Goal: Transaction & Acquisition: Purchase product/service

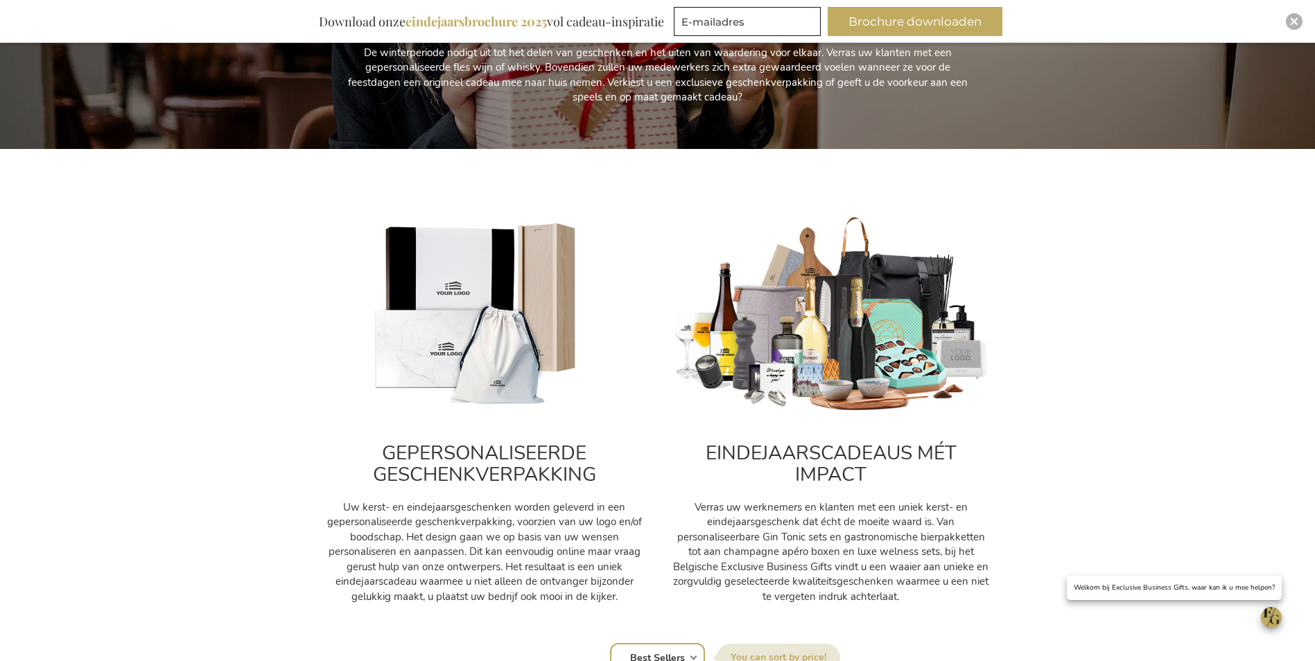
scroll to position [347, 0]
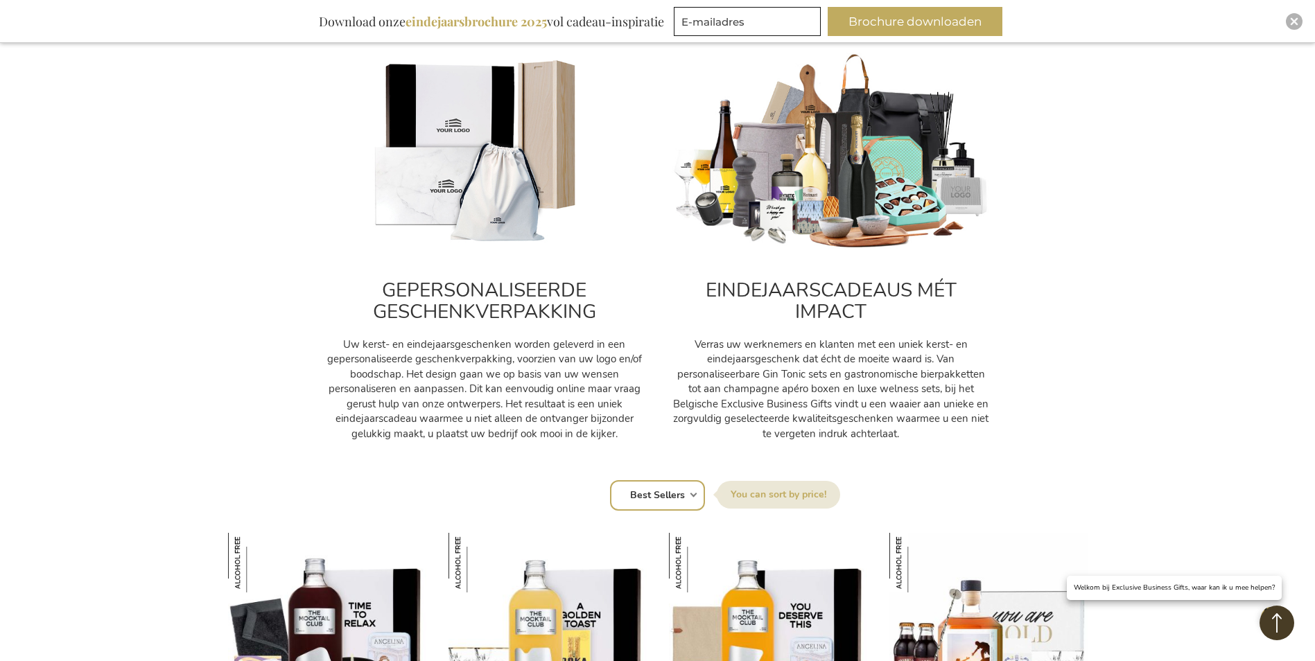
type input "[EMAIL_ADDRESS][DOMAIN_NAME]"
click at [836, 201] on img at bounding box center [831, 152] width 319 height 199
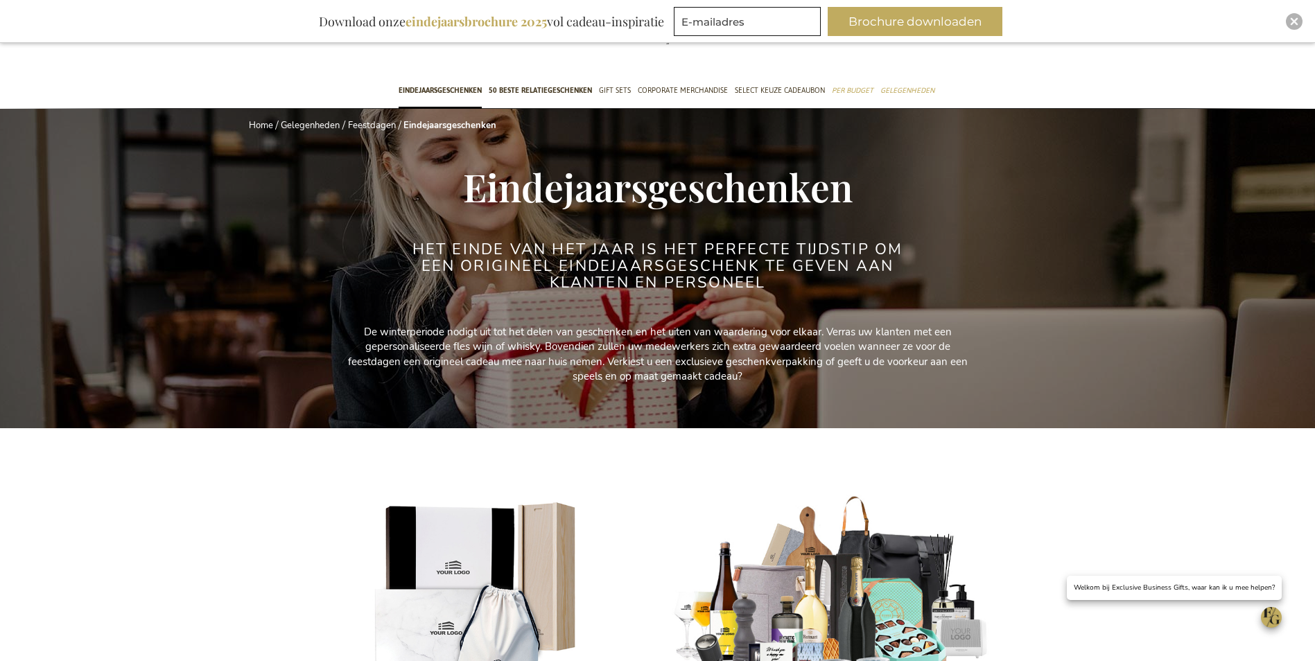
scroll to position [0, 0]
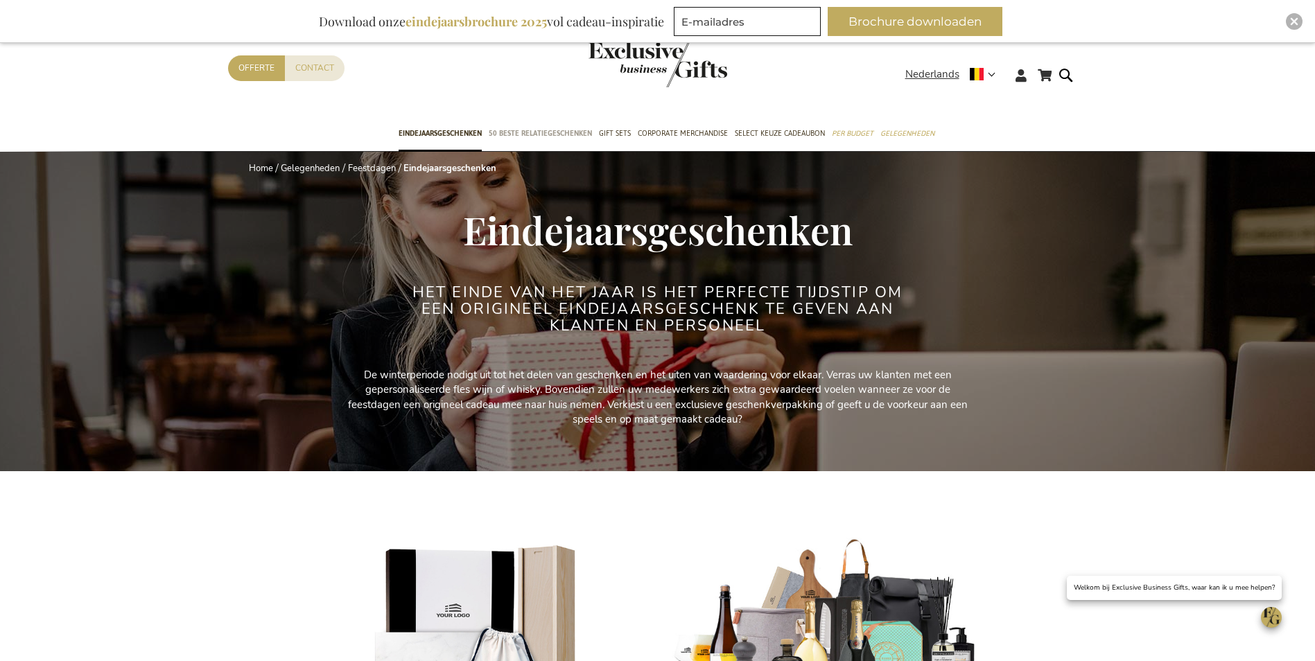
click at [536, 131] on span "50 beste relatiegeschenken" at bounding box center [540, 133] width 103 height 15
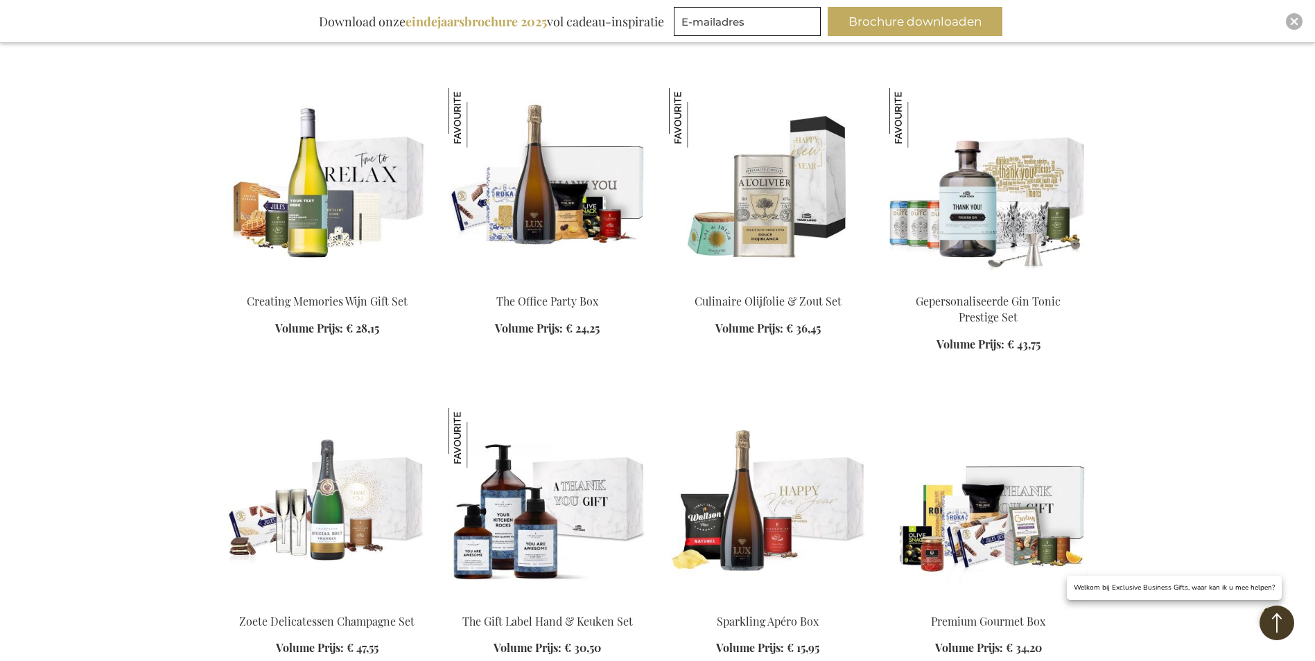
scroll to position [1178, 0]
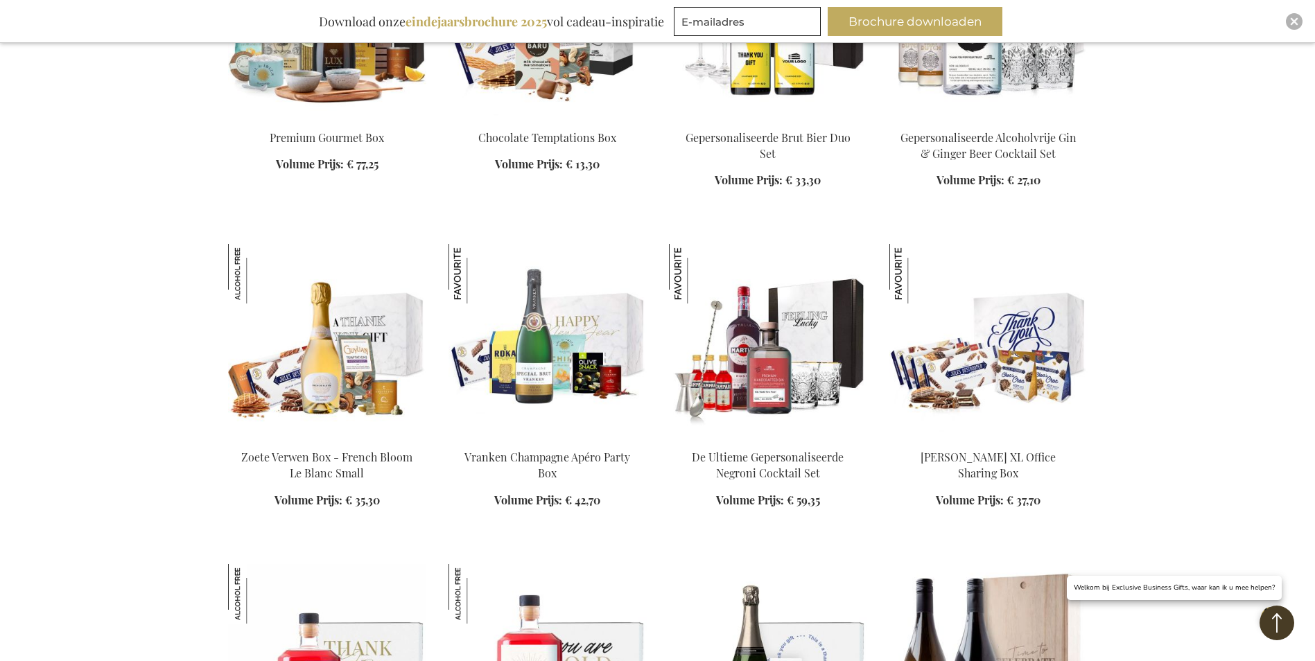
scroll to position [2287, 0]
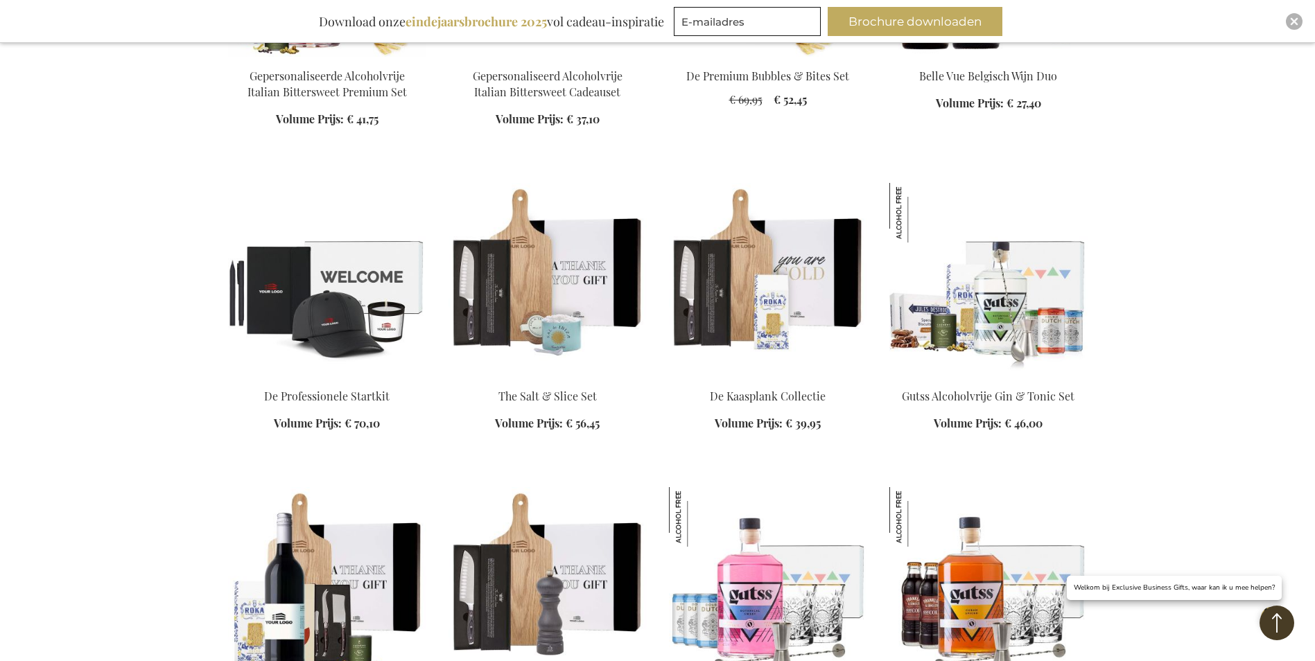
scroll to position [3188, 0]
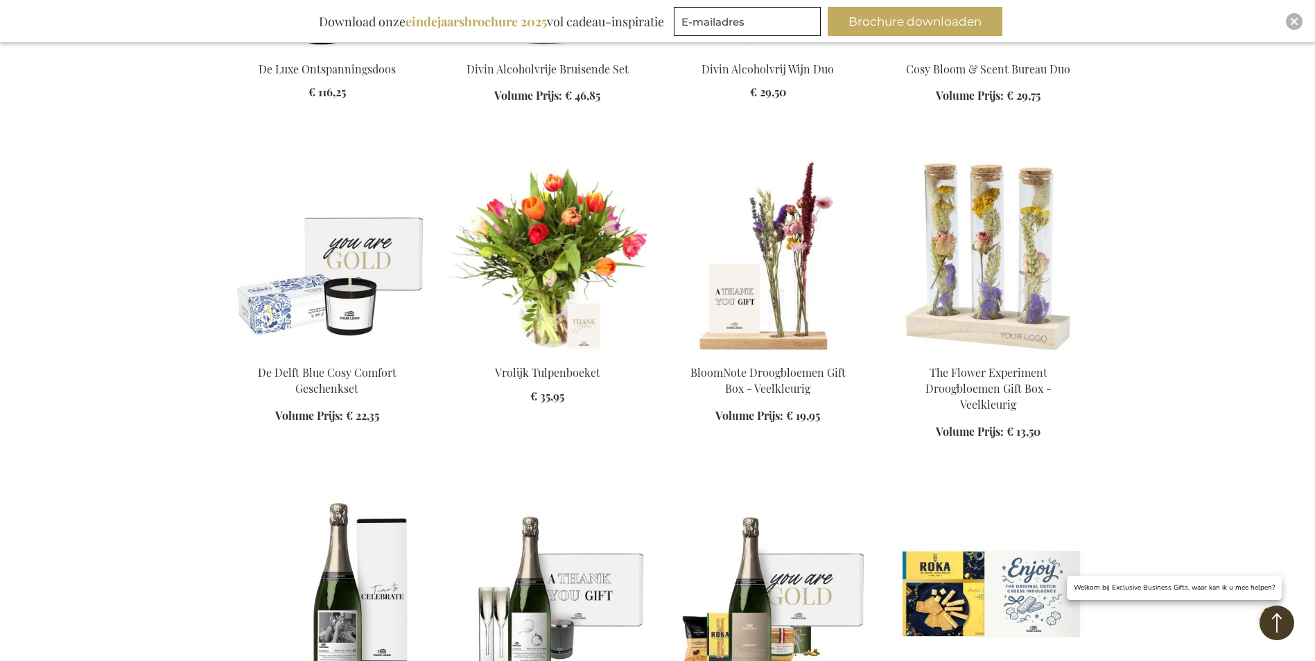
scroll to position [4228, 0]
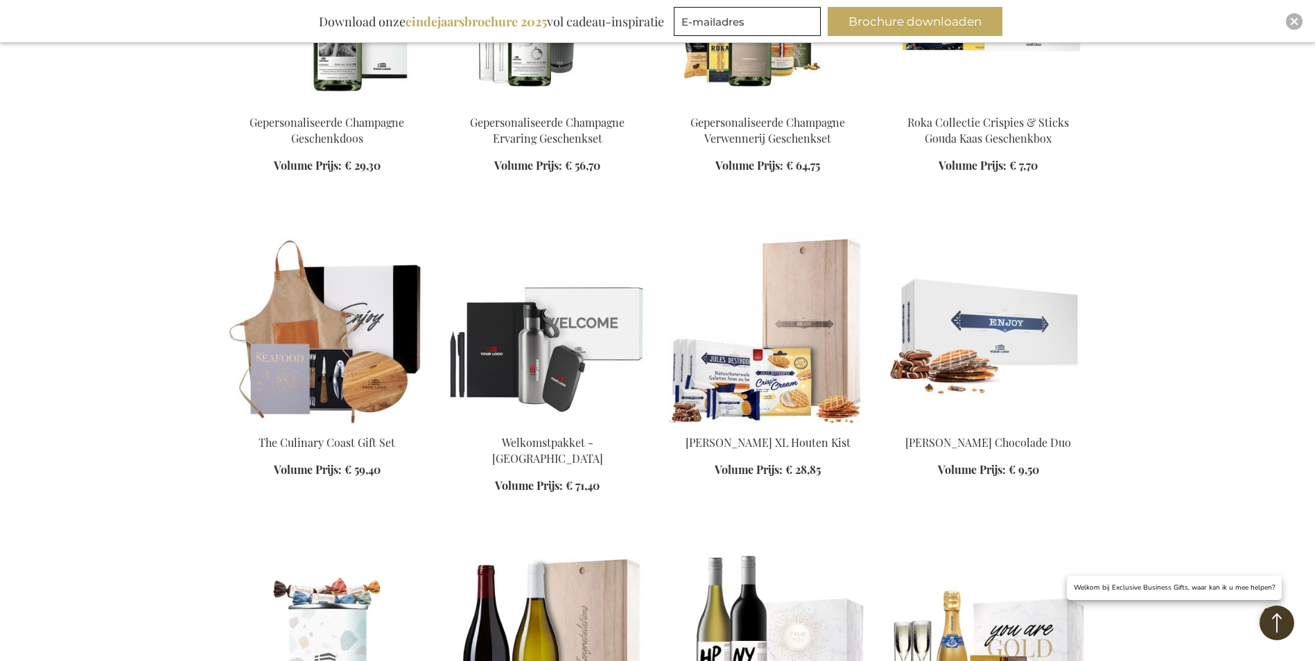
scroll to position [4851, 0]
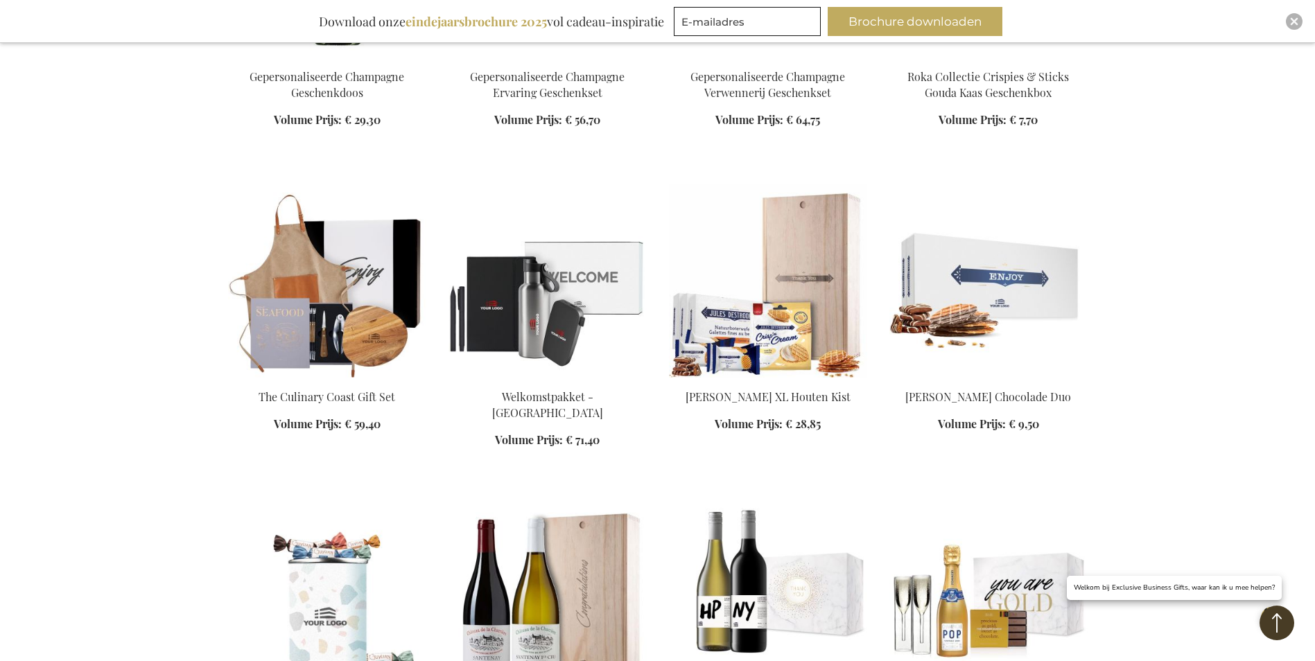
click at [796, 247] on img at bounding box center [768, 281] width 198 height 194
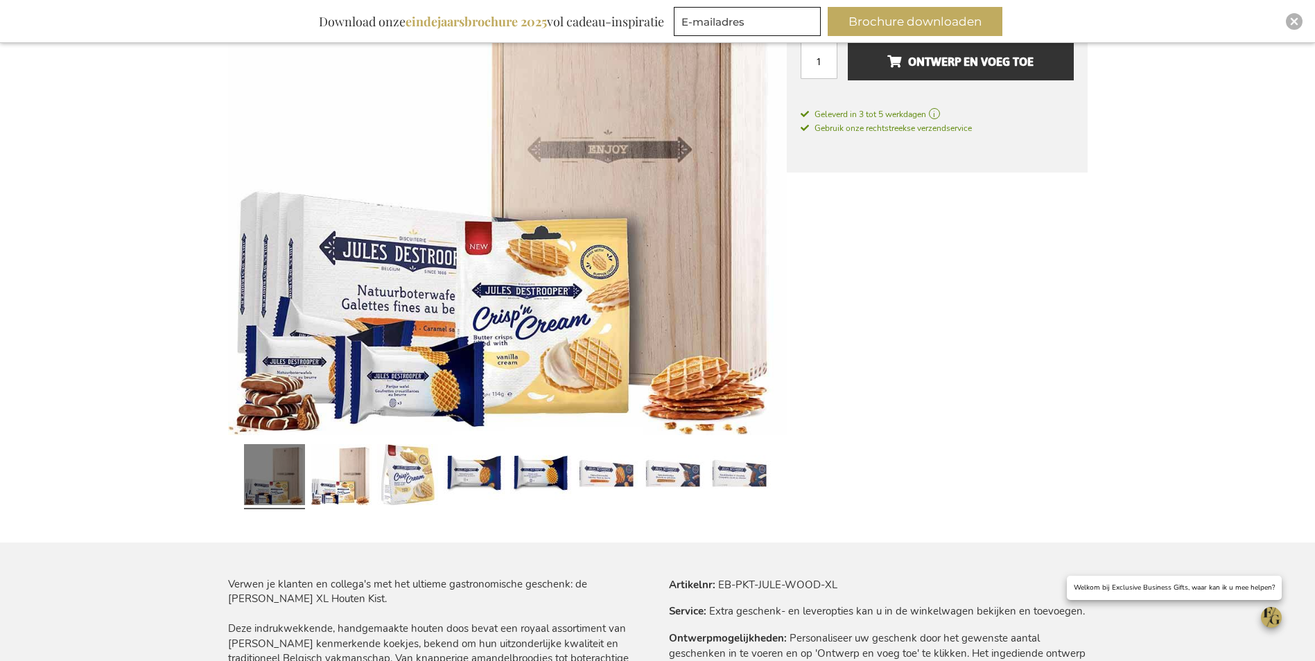
scroll to position [353, 0]
type input "info@bartcars.be"
click at [337, 484] on link at bounding box center [340, 476] width 61 height 76
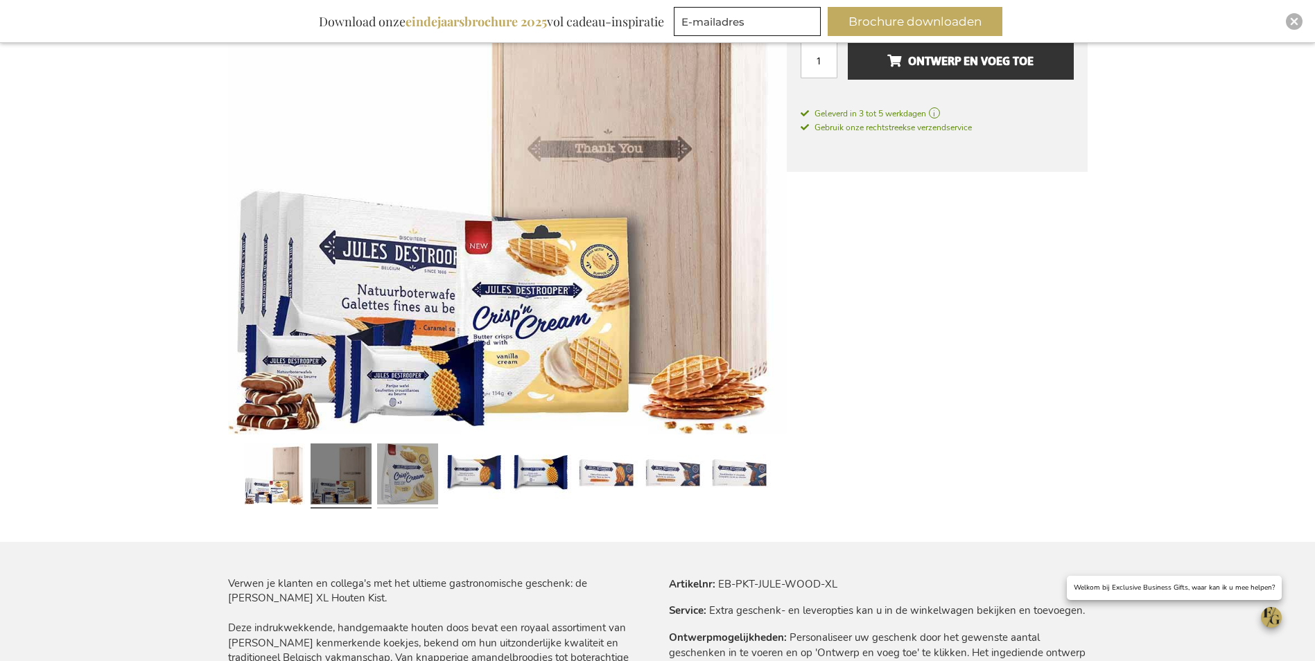
click at [396, 480] on link at bounding box center [407, 476] width 61 height 76
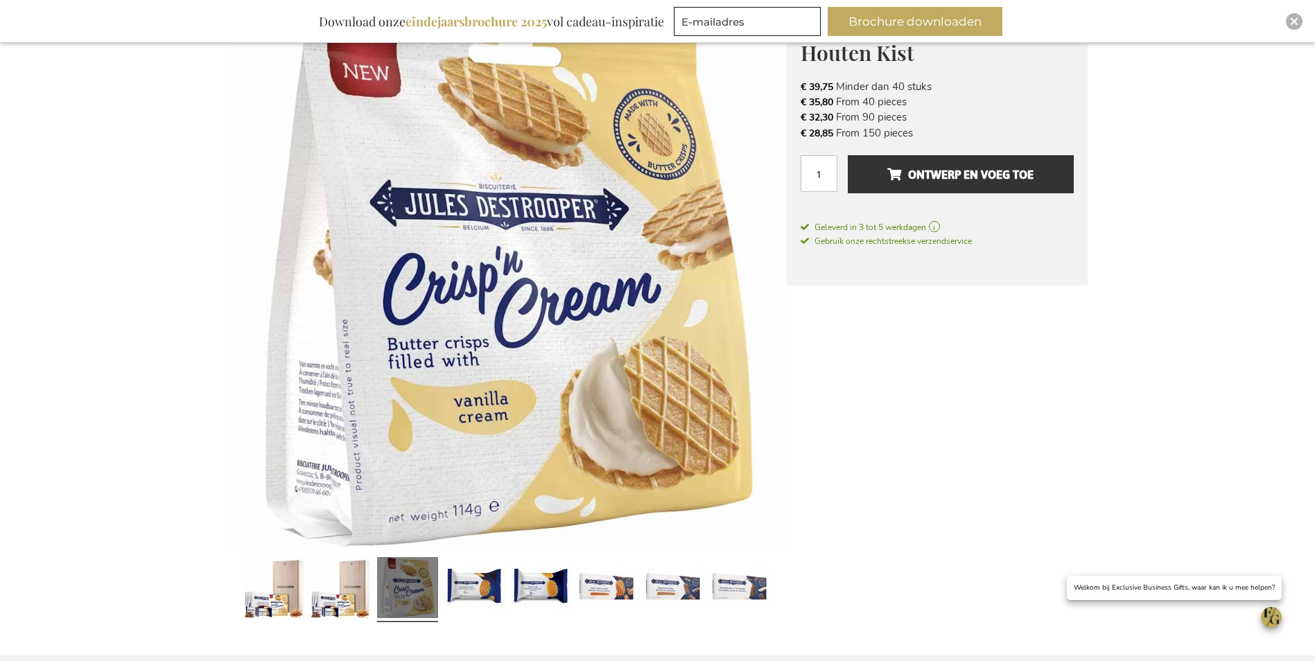
scroll to position [214, 0]
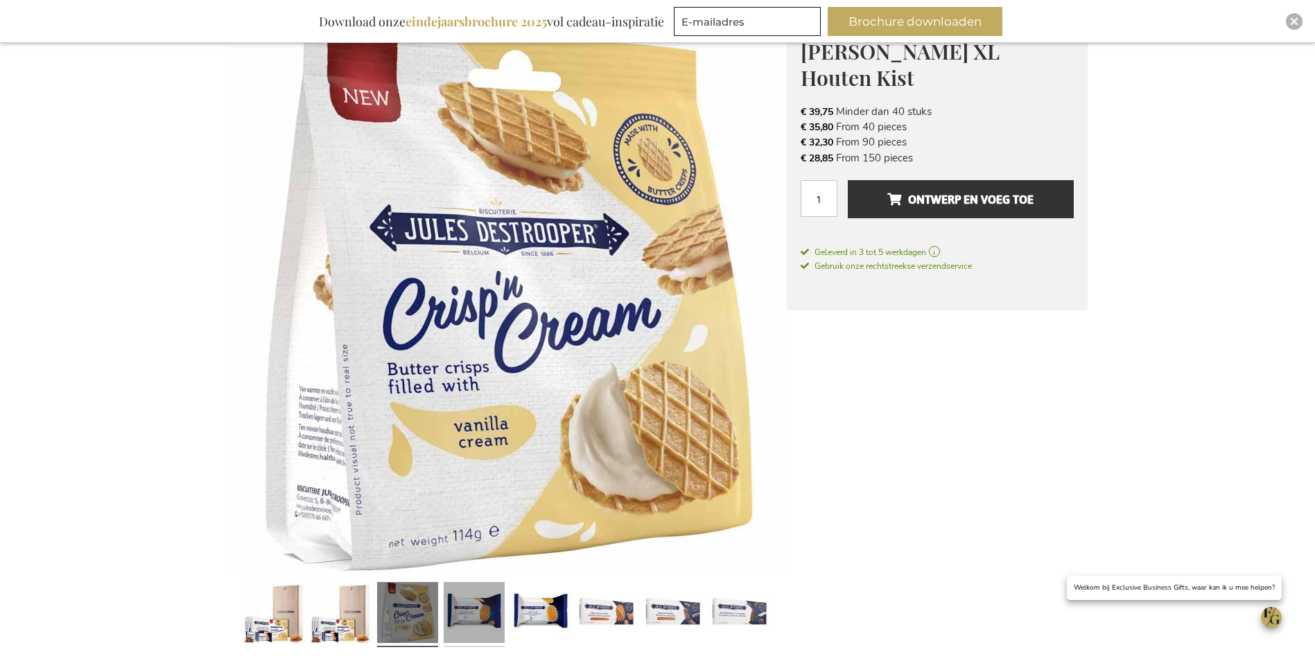
click at [465, 590] on link at bounding box center [474, 615] width 61 height 76
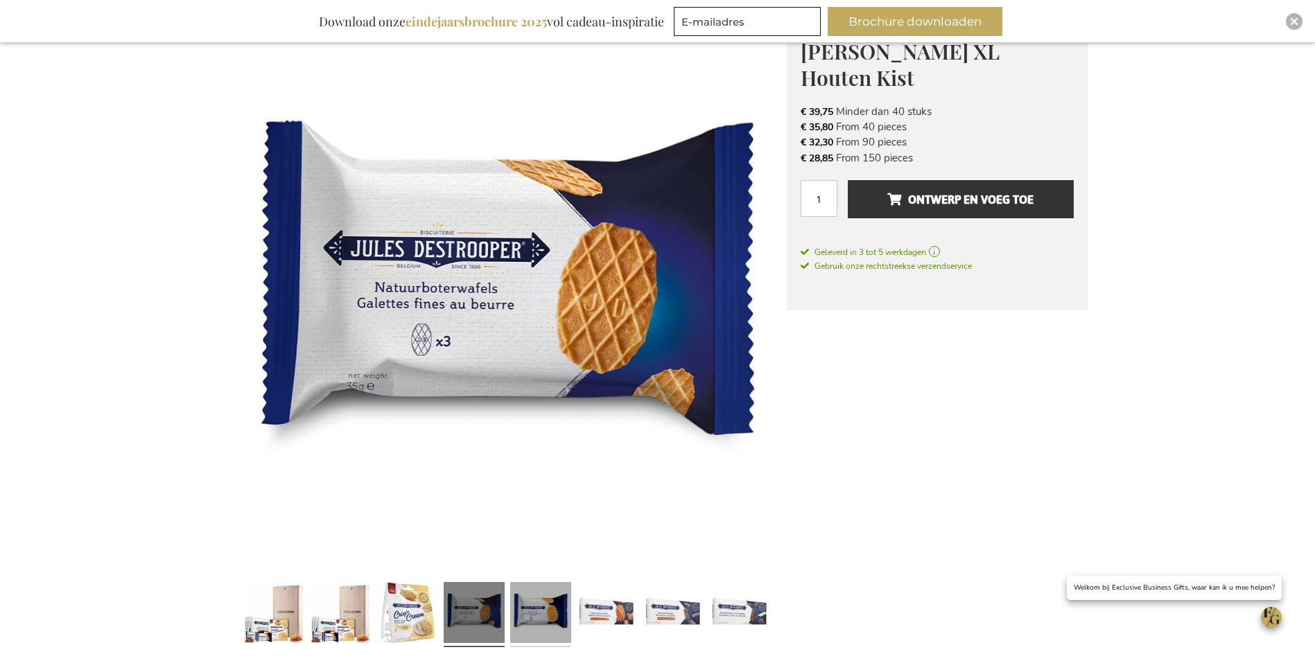
click at [545, 606] on link at bounding box center [540, 615] width 61 height 76
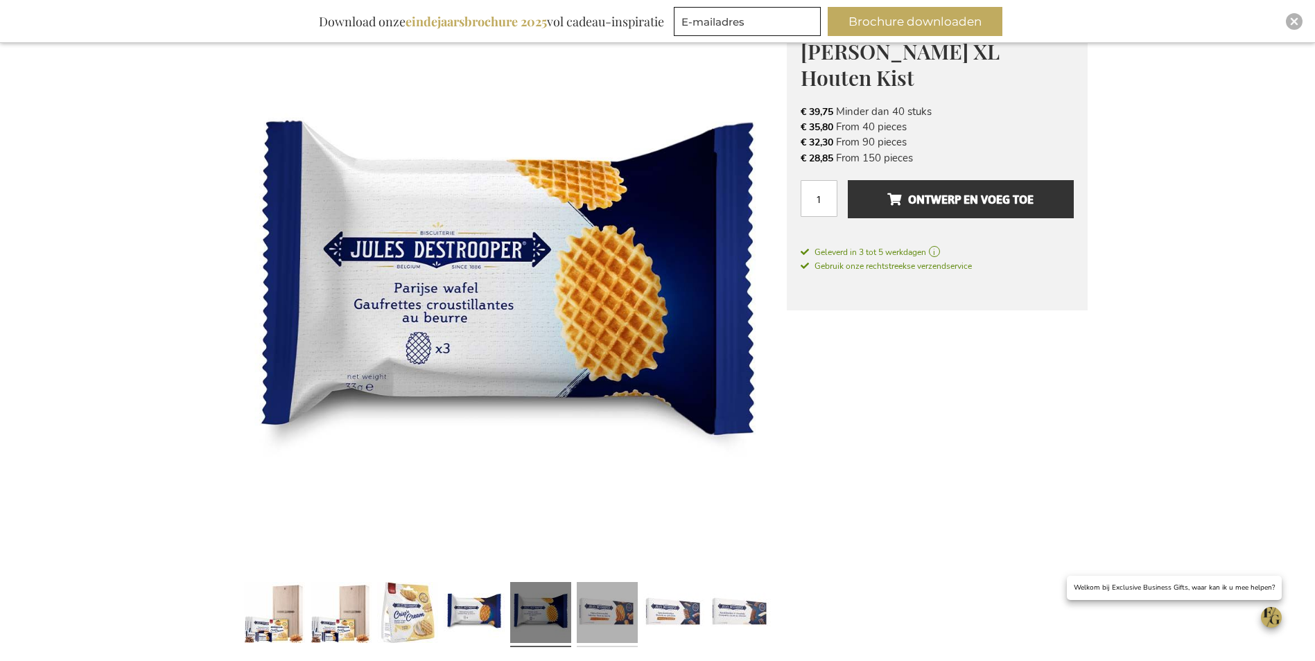
click at [609, 610] on link at bounding box center [607, 615] width 61 height 76
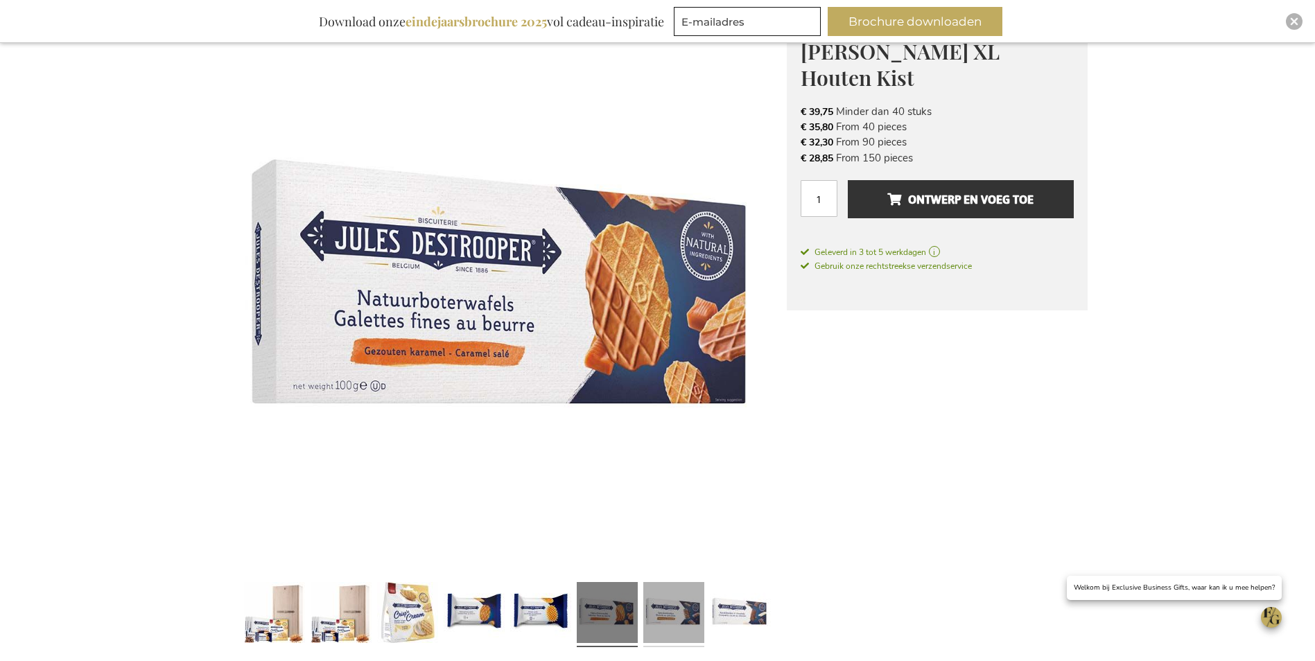
click at [668, 615] on link at bounding box center [673, 615] width 61 height 76
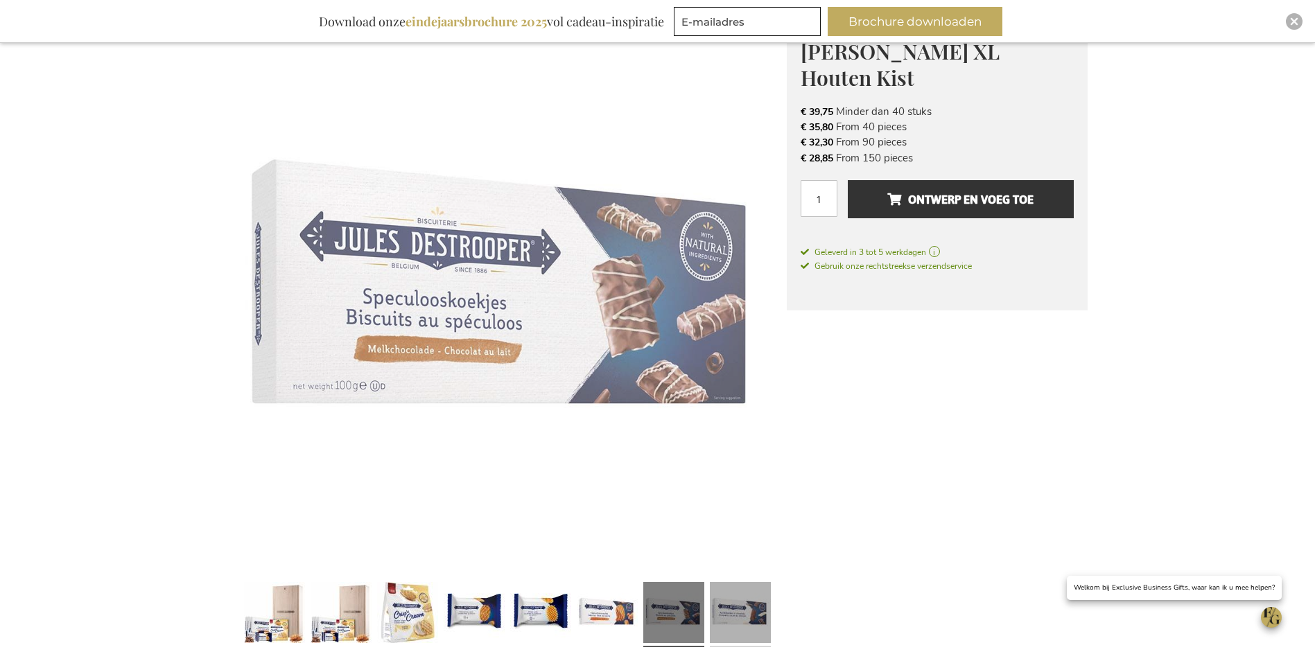
click at [738, 613] on link at bounding box center [740, 615] width 61 height 76
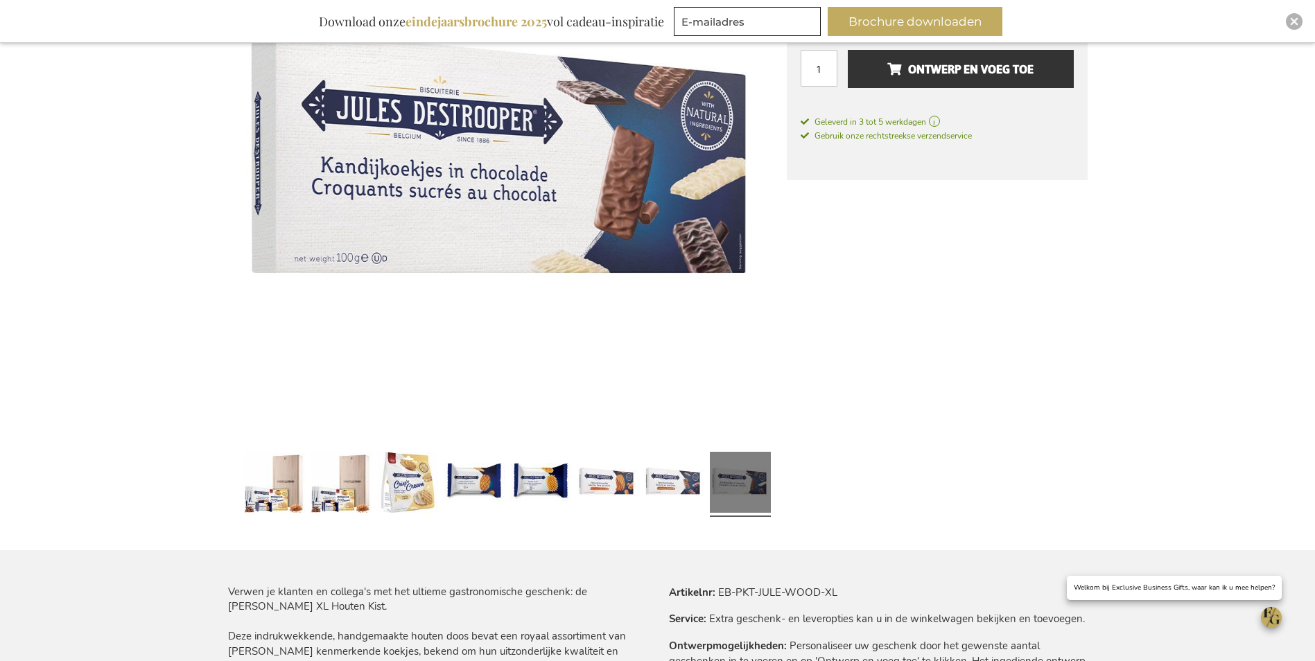
scroll to position [353, 0]
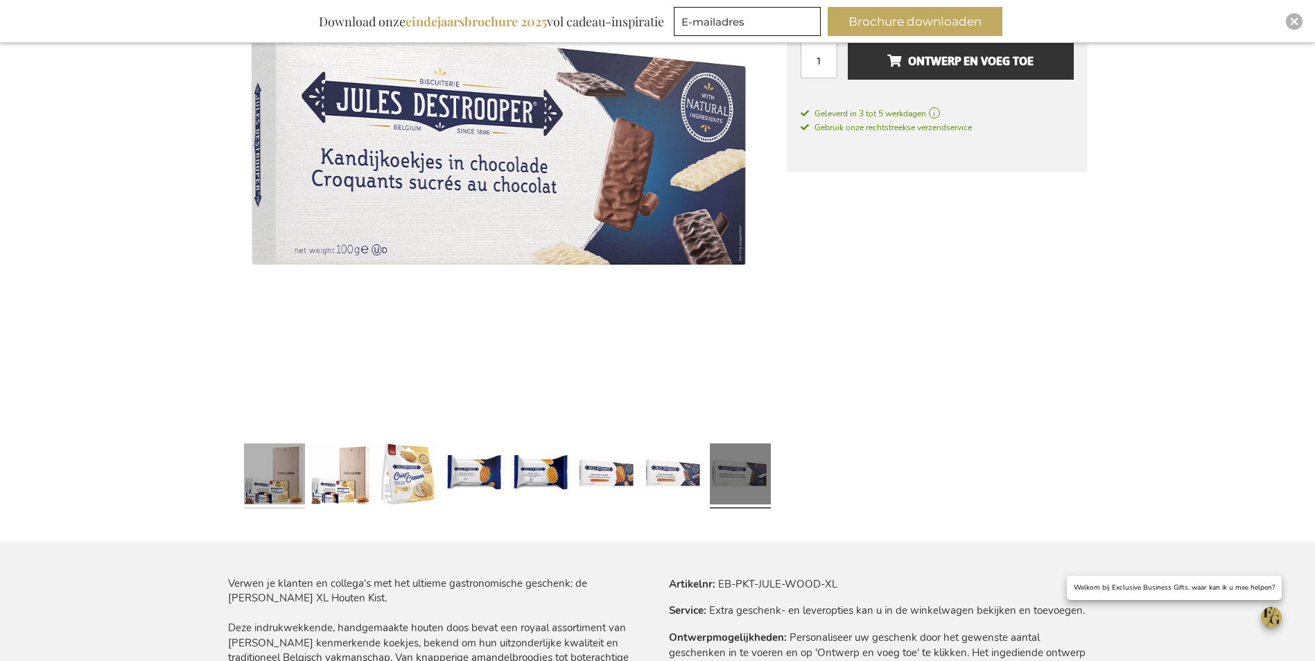
click at [272, 470] on link at bounding box center [274, 476] width 61 height 76
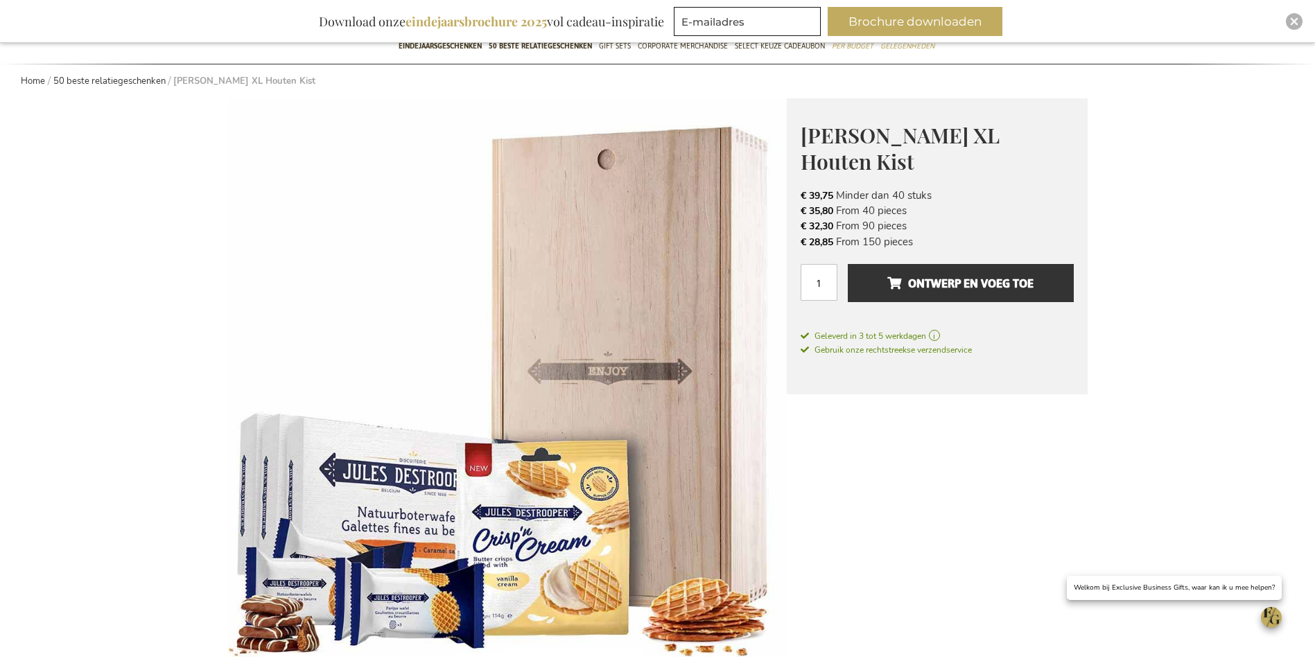
scroll to position [208, 0]
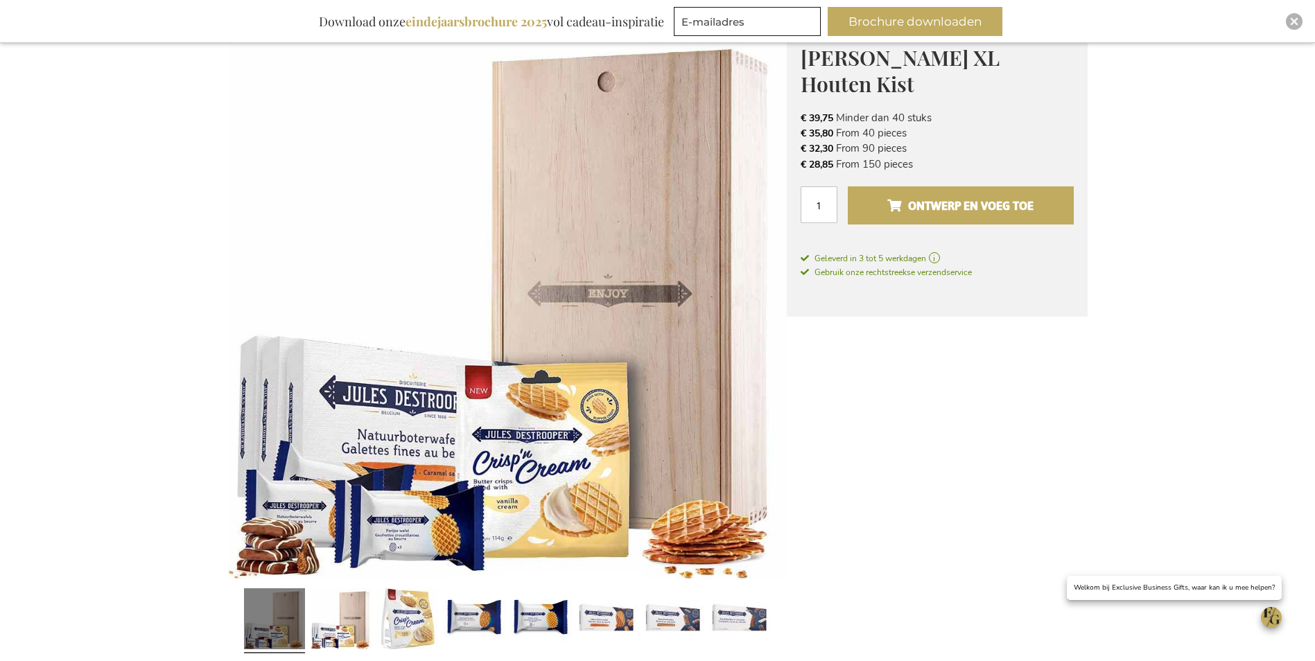
click at [927, 207] on span "Ontwerp en voeg toe" at bounding box center [960, 206] width 146 height 22
click at [936, 206] on span "Ontwerp en voeg toe" at bounding box center [960, 206] width 146 height 22
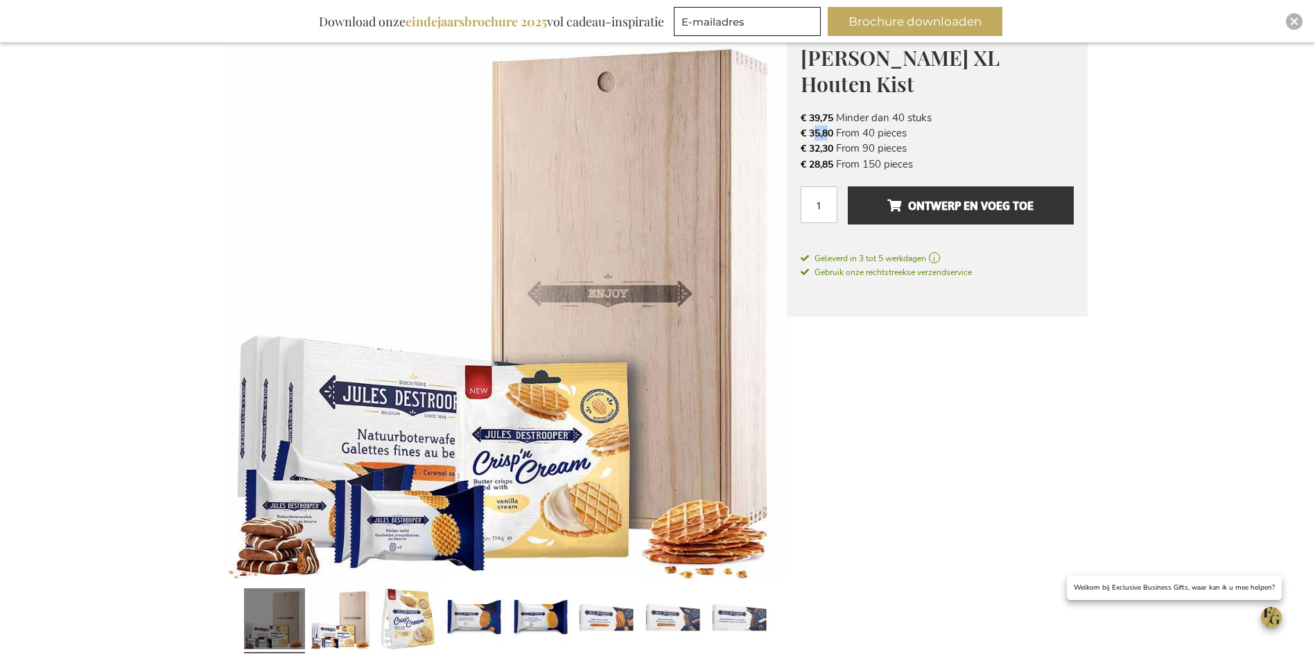
drag, startPoint x: 812, startPoint y: 137, endPoint x: 832, endPoint y: 135, distance: 20.1
click at [832, 135] on span "€ 35,80" at bounding box center [816, 133] width 33 height 13
drag, startPoint x: 832, startPoint y: 135, endPoint x: 818, endPoint y: 135, distance: 13.2
click at [818, 135] on span "€ 35,80" at bounding box center [816, 133] width 33 height 13
drag, startPoint x: 808, startPoint y: 134, endPoint x: 843, endPoint y: 136, distance: 35.4
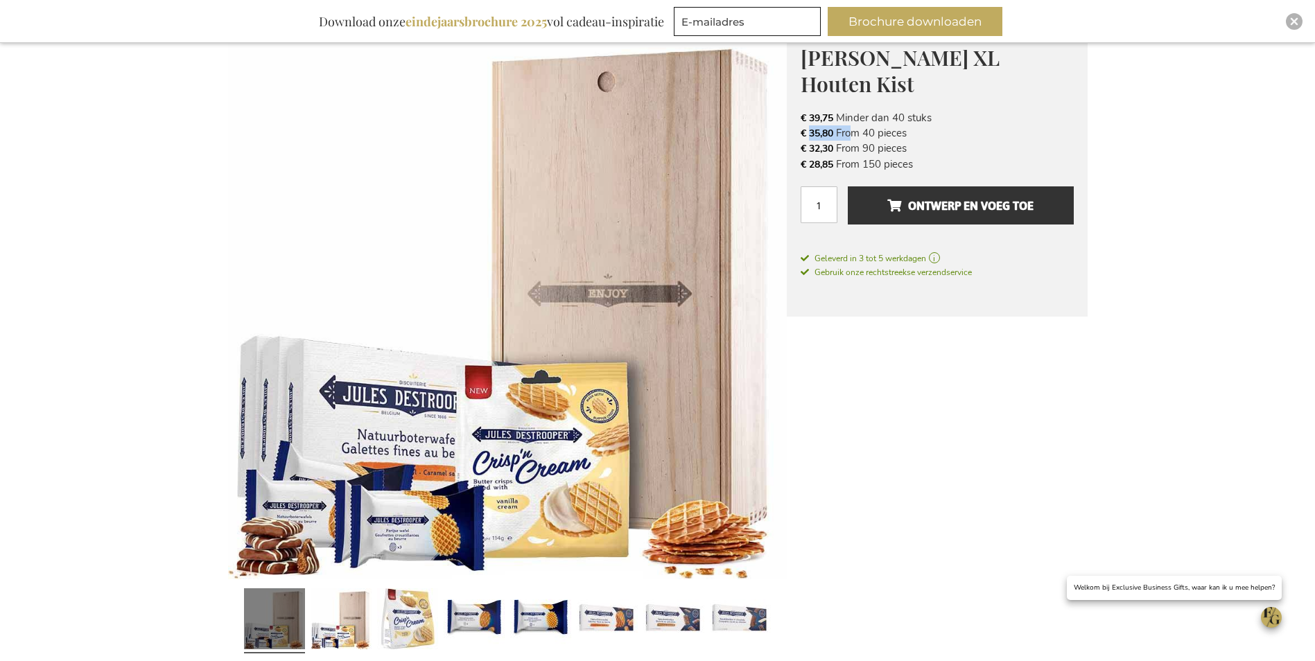
click at [843, 136] on li "€ 35,80 From 40 pieces" at bounding box center [936, 132] width 273 height 15
drag, startPoint x: 843, startPoint y: 136, endPoint x: 931, endPoint y: 137, distance: 88.0
click at [931, 137] on li "€ 35,80 From 40 pieces" at bounding box center [936, 132] width 273 height 15
drag, startPoint x: 914, startPoint y: 136, endPoint x: 798, endPoint y: 136, distance: 116.4
click at [798, 136] on div "Jules Destrooper XL Houten Kist Make your business gift even sweeter! De eeuwen…" at bounding box center [937, 169] width 301 height 296
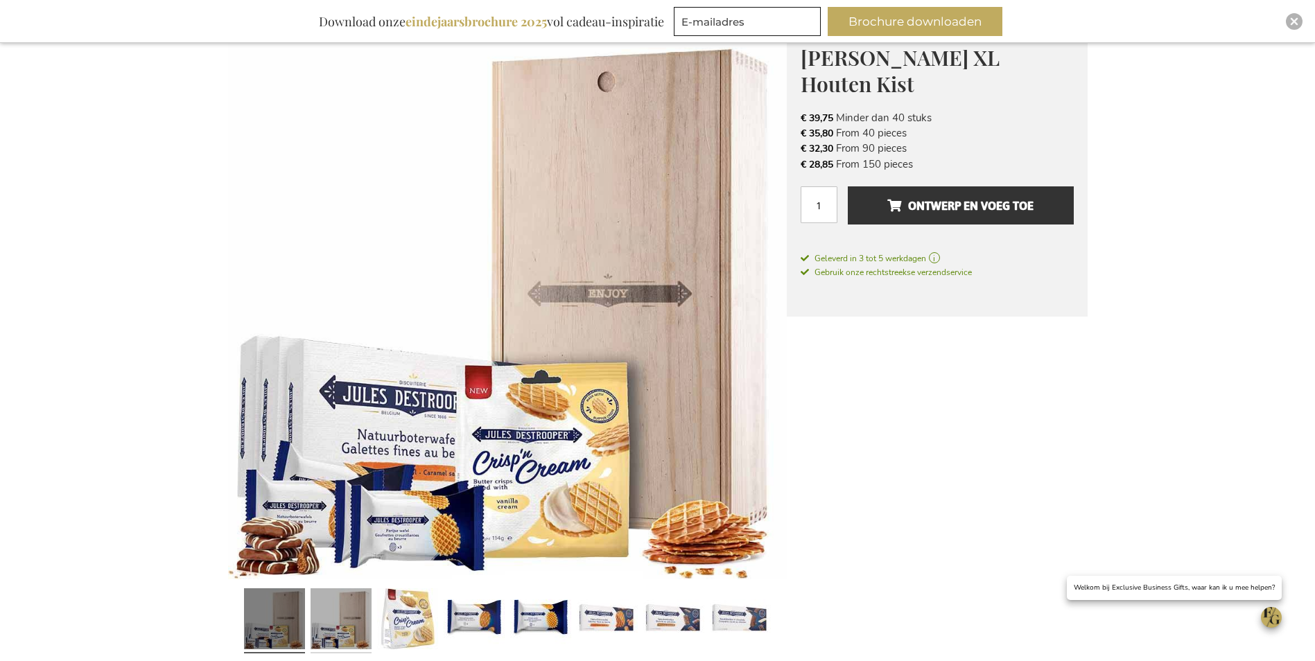
click at [358, 608] on link at bounding box center [340, 621] width 61 height 76
click at [286, 611] on link at bounding box center [274, 621] width 61 height 76
click at [344, 612] on link at bounding box center [340, 621] width 61 height 76
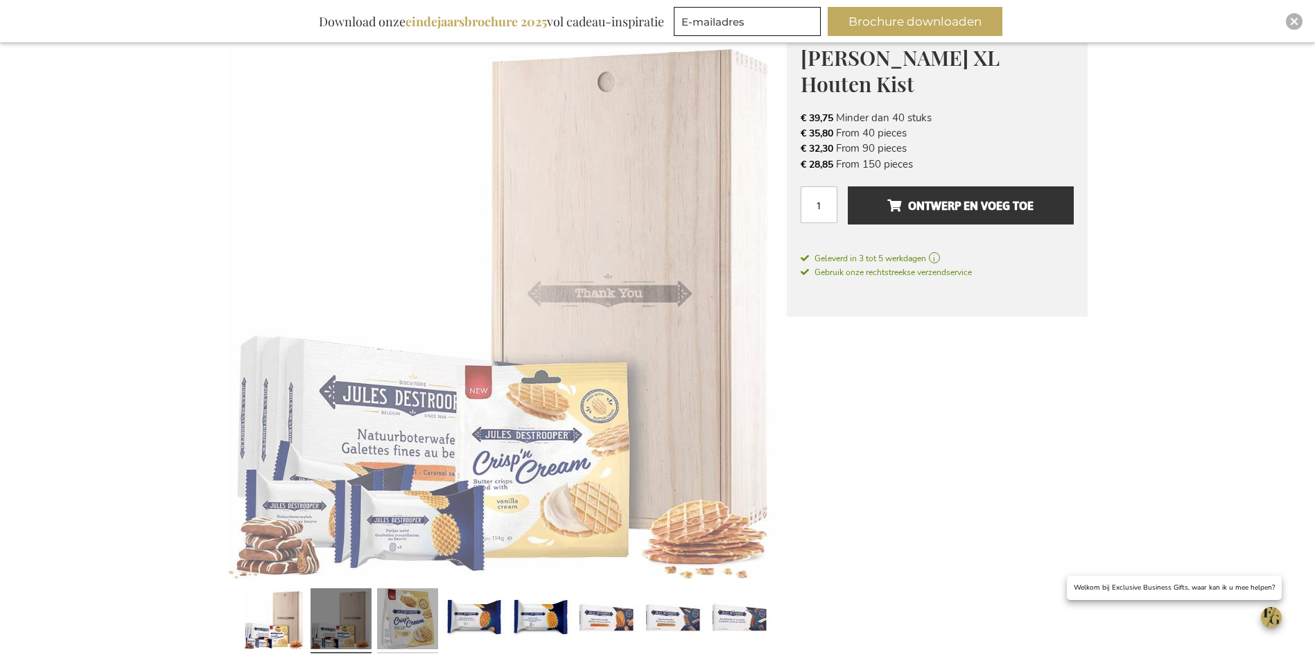
click at [414, 605] on link at bounding box center [407, 621] width 61 height 76
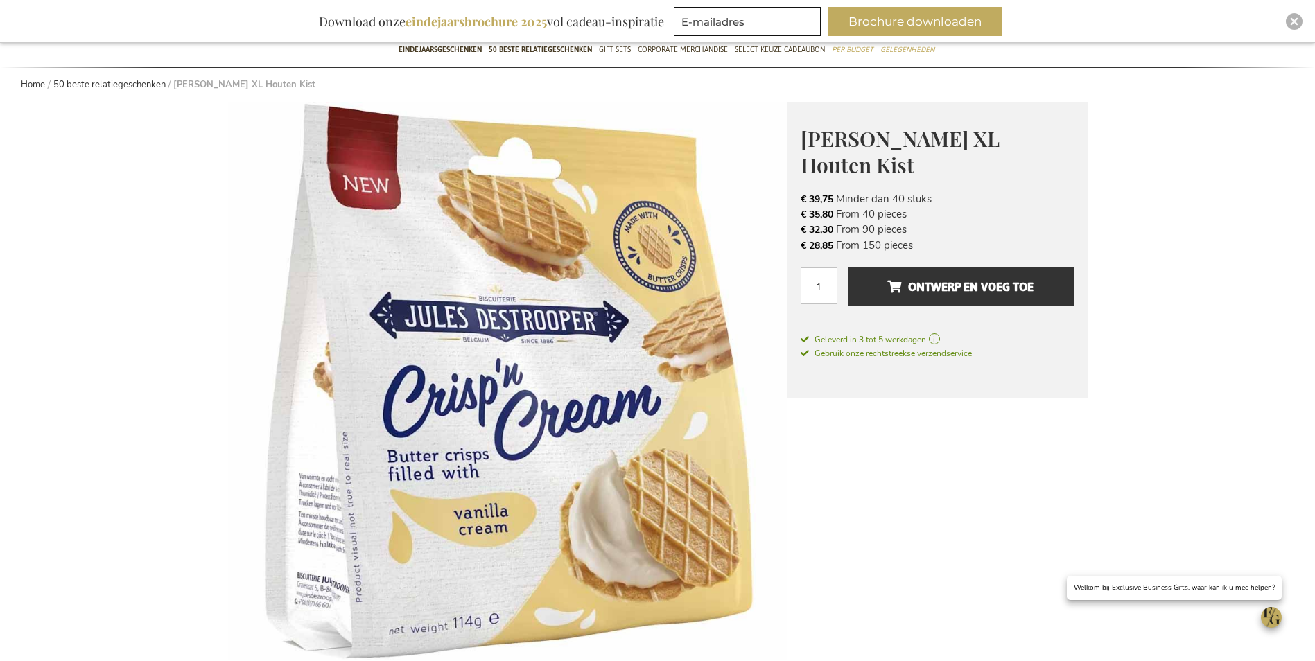
scroll to position [0, 0]
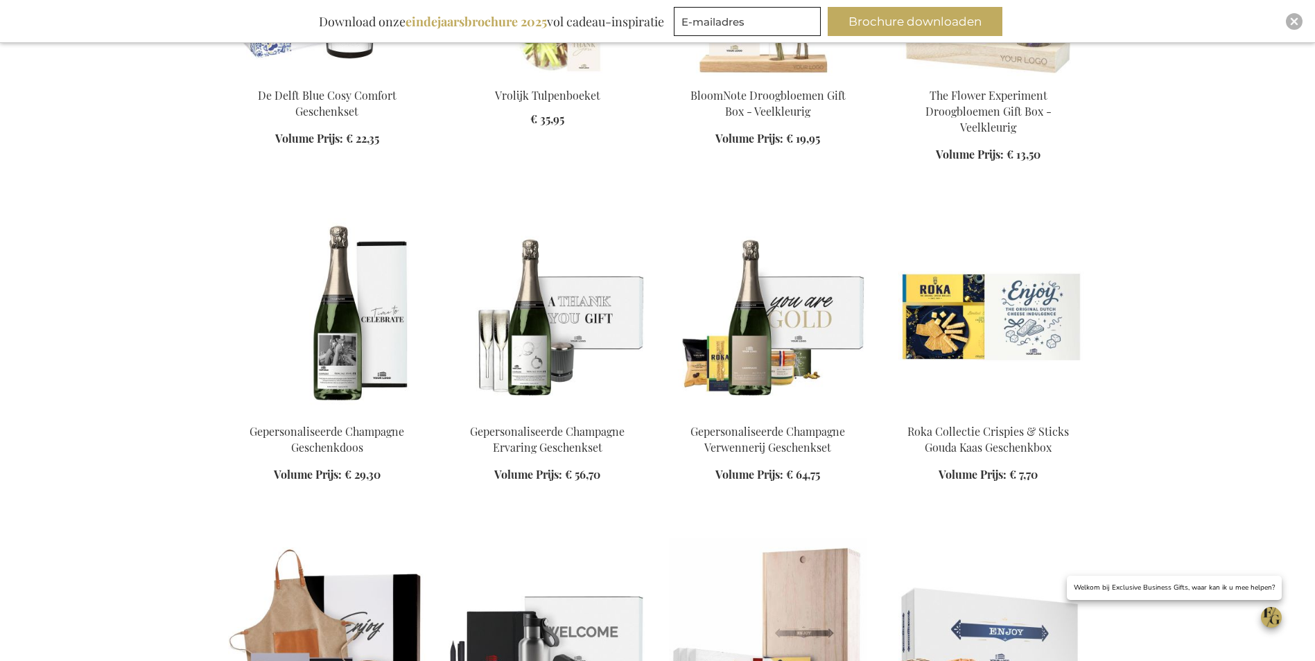
type input "[EMAIL_ADDRESS][DOMAIN_NAME]"
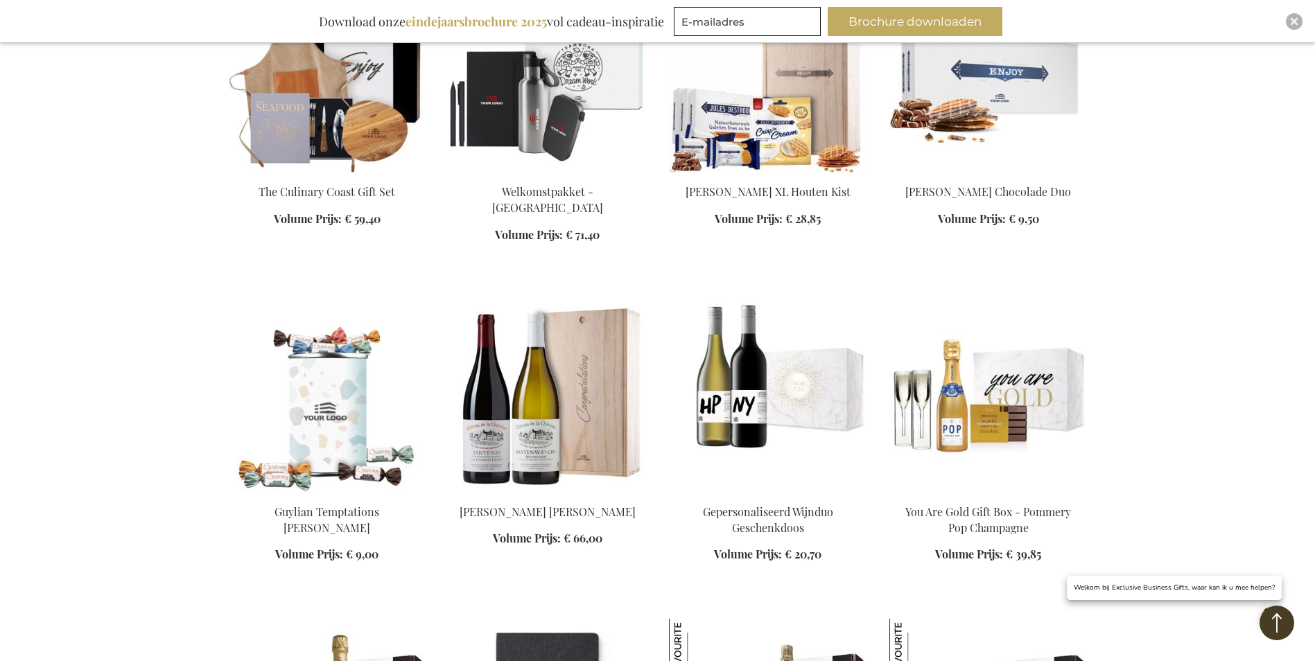
scroll to position [1450, 0]
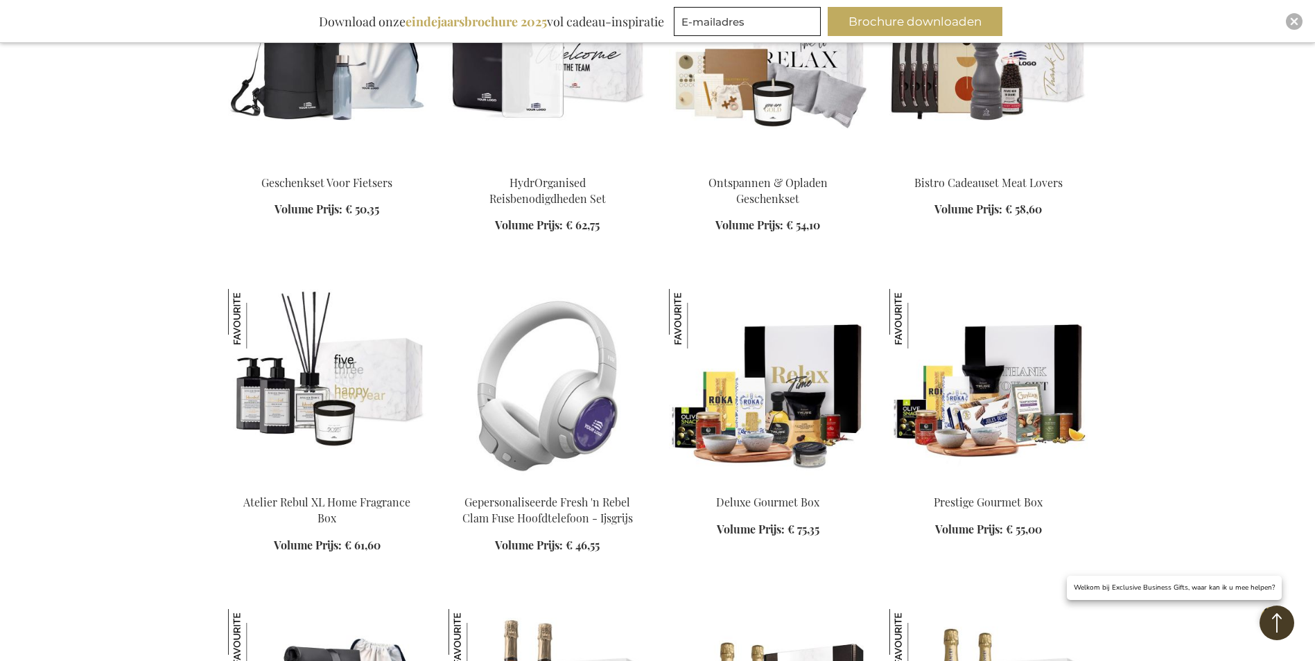
scroll to position [2420, 0]
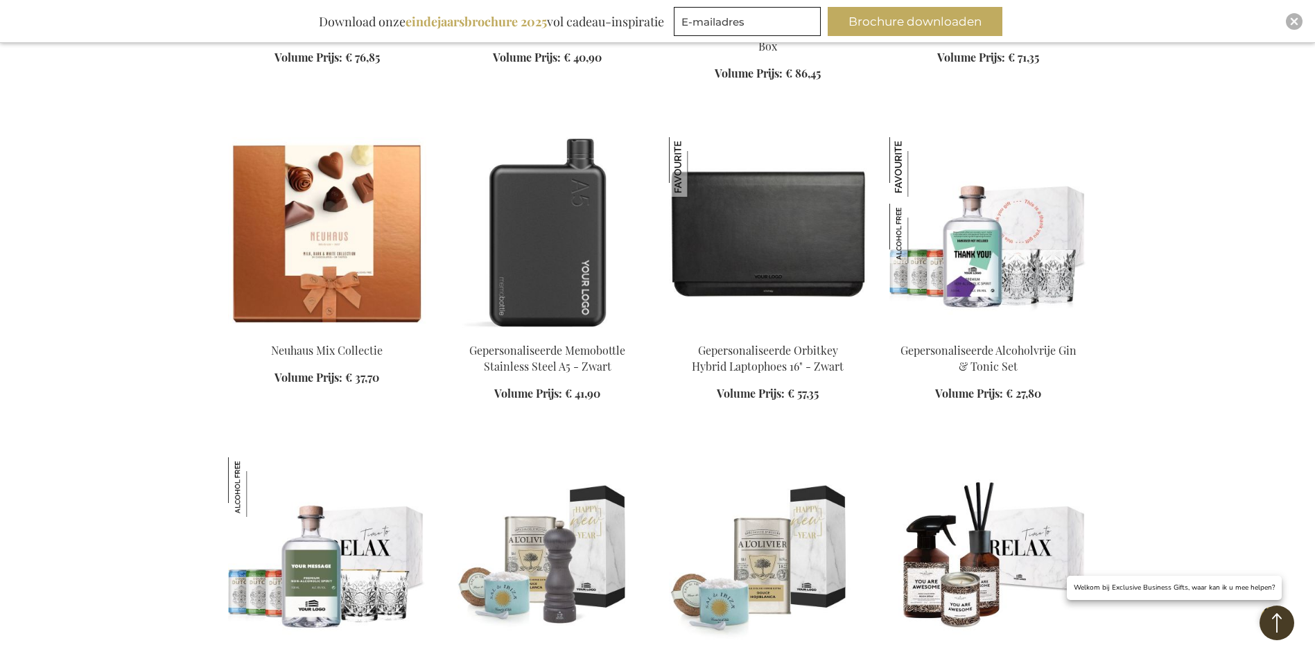
scroll to position [3182, 0]
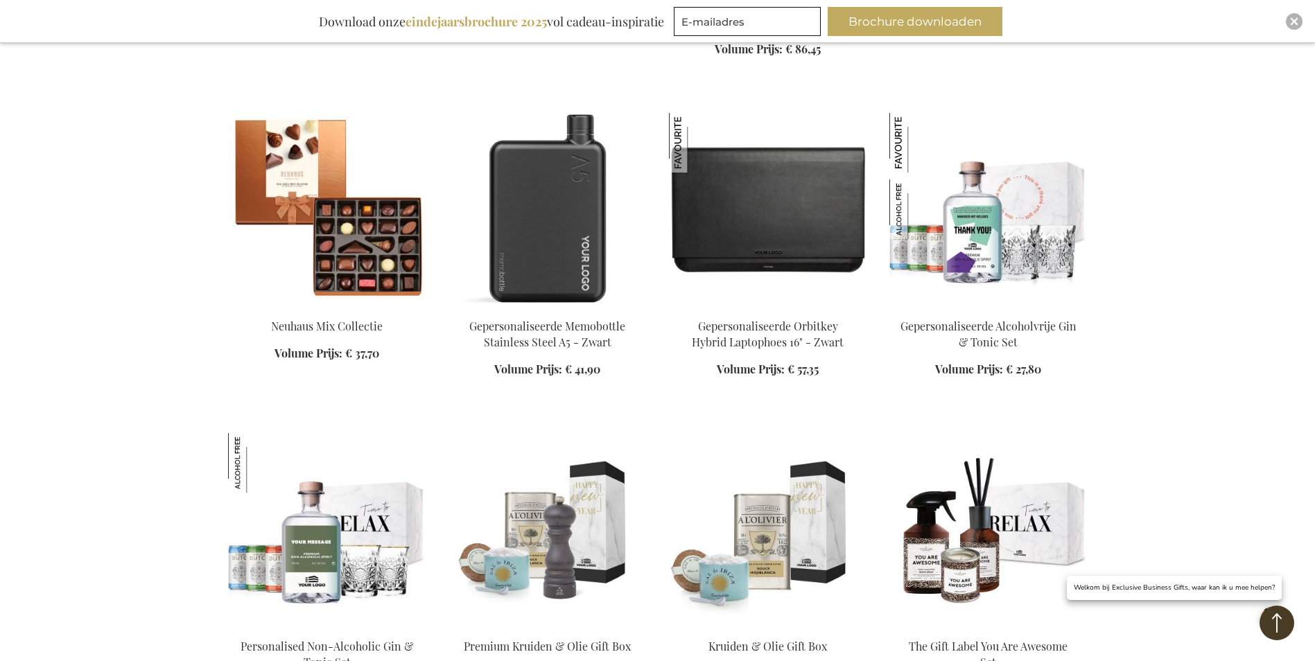
click at [357, 222] on img at bounding box center [327, 210] width 198 height 194
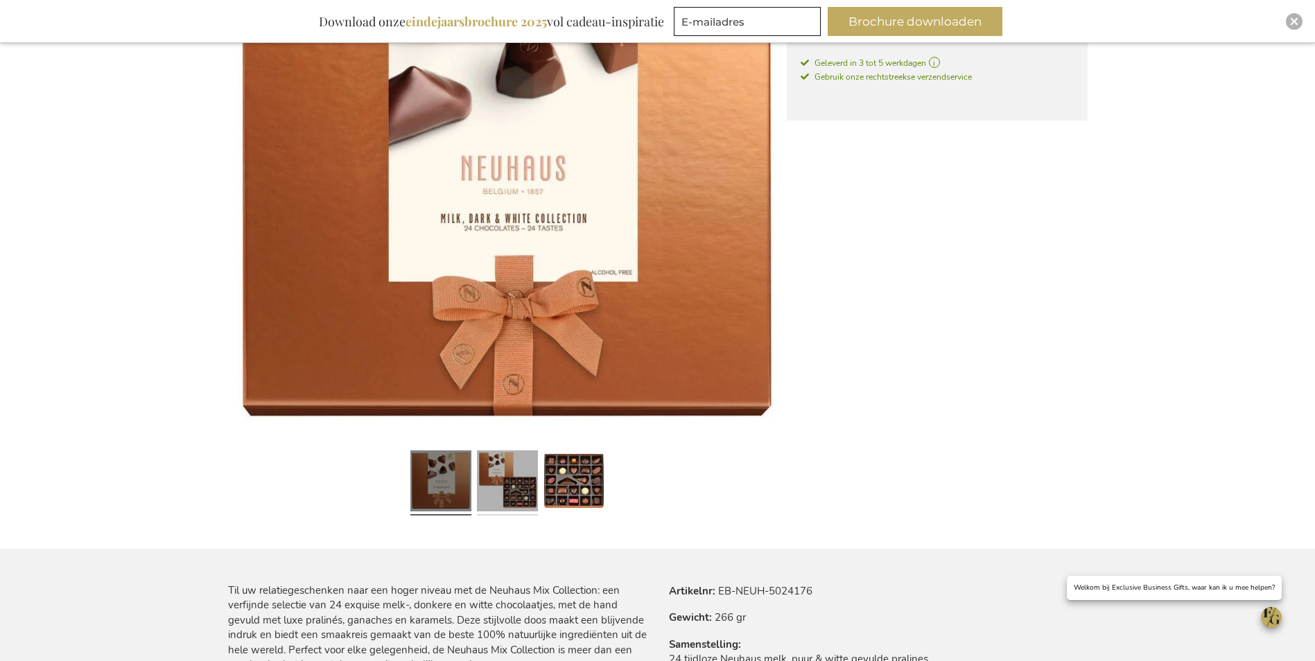
scroll to position [347, 0]
type input "info@bartcars.be"
click at [498, 491] on link at bounding box center [507, 482] width 61 height 76
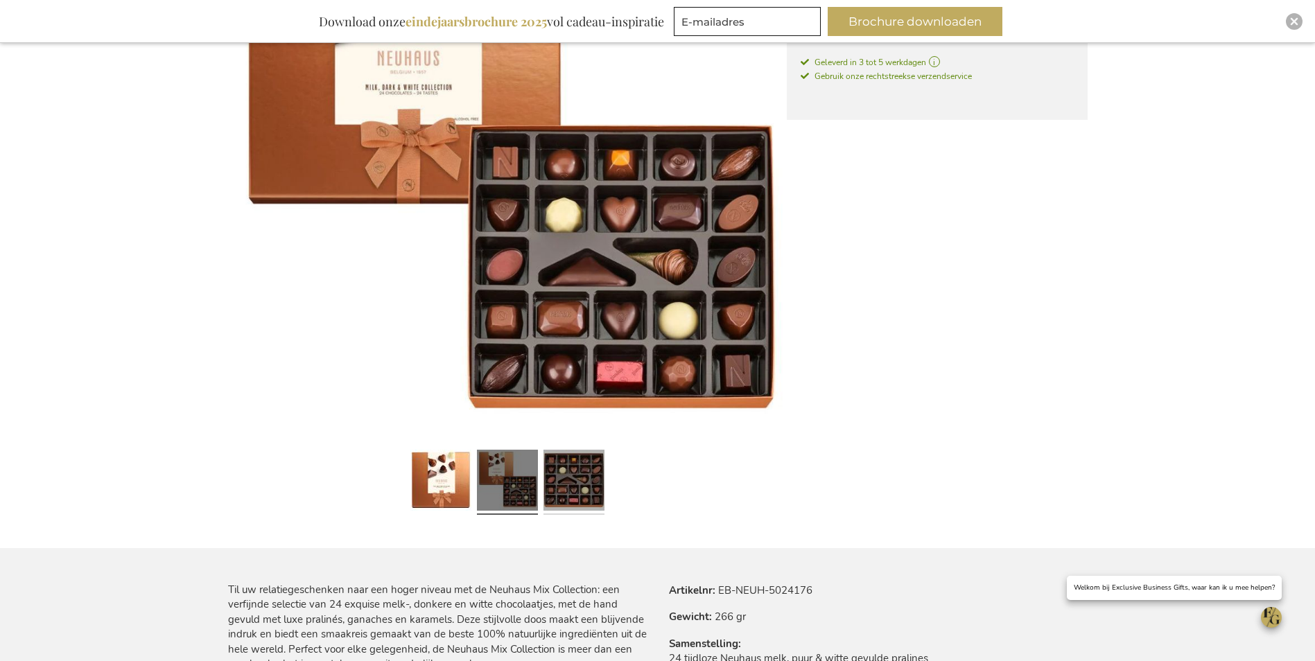
click at [573, 491] on link at bounding box center [573, 482] width 61 height 76
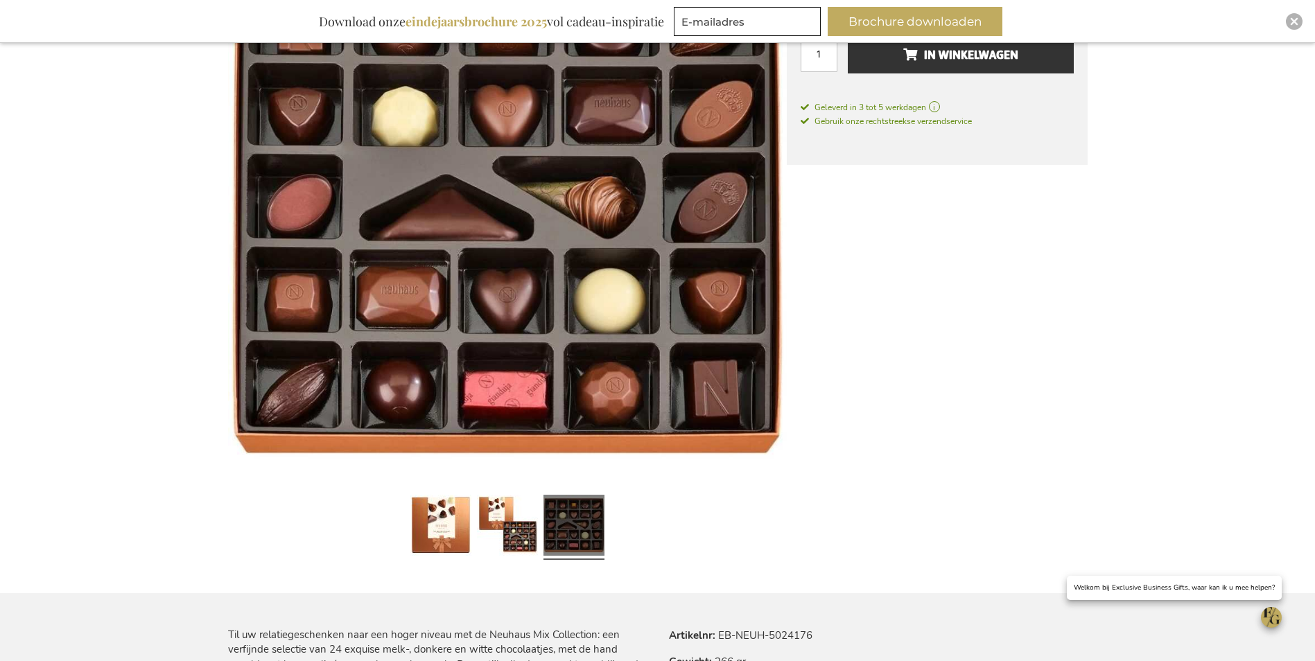
scroll to position [277, 0]
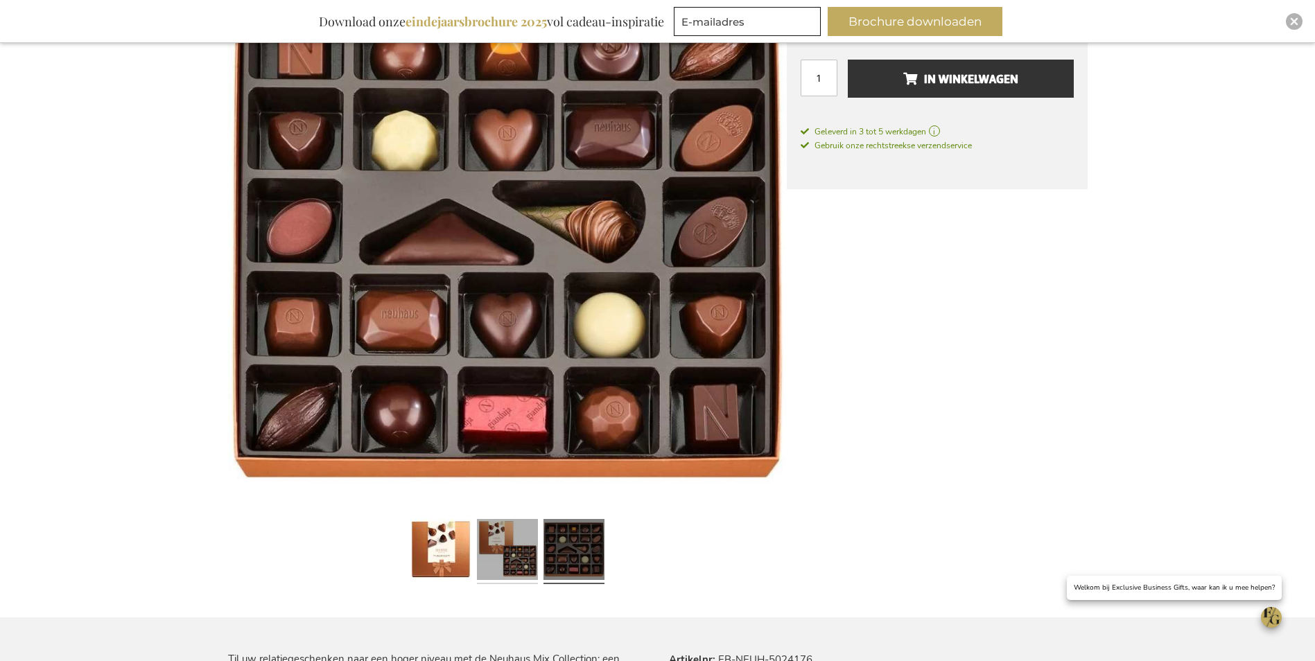
click at [525, 531] on link at bounding box center [507, 552] width 61 height 76
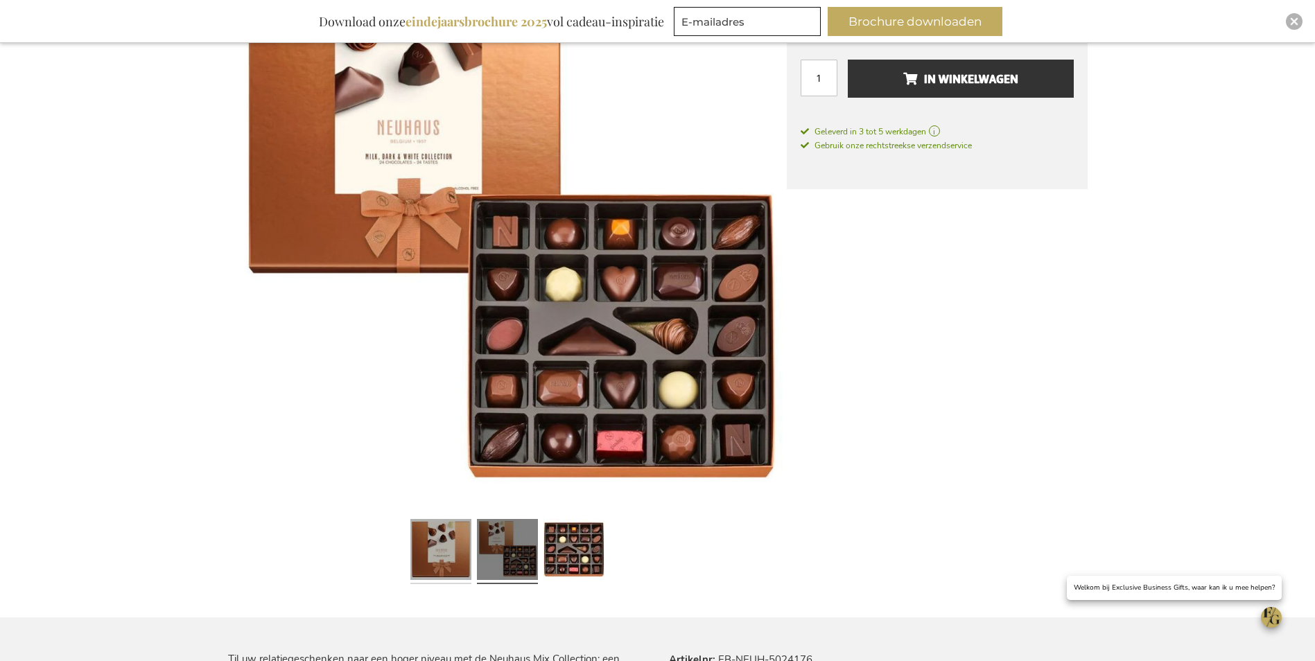
click at [449, 538] on link at bounding box center [440, 552] width 61 height 76
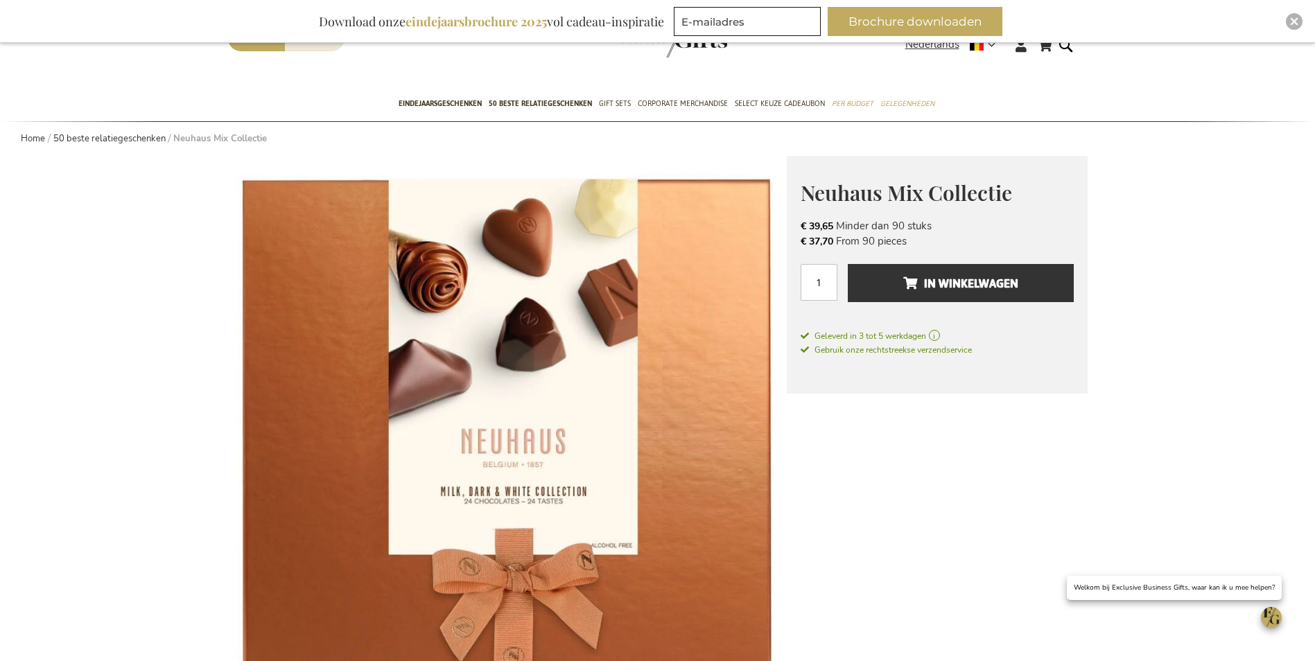
scroll to position [69, 0]
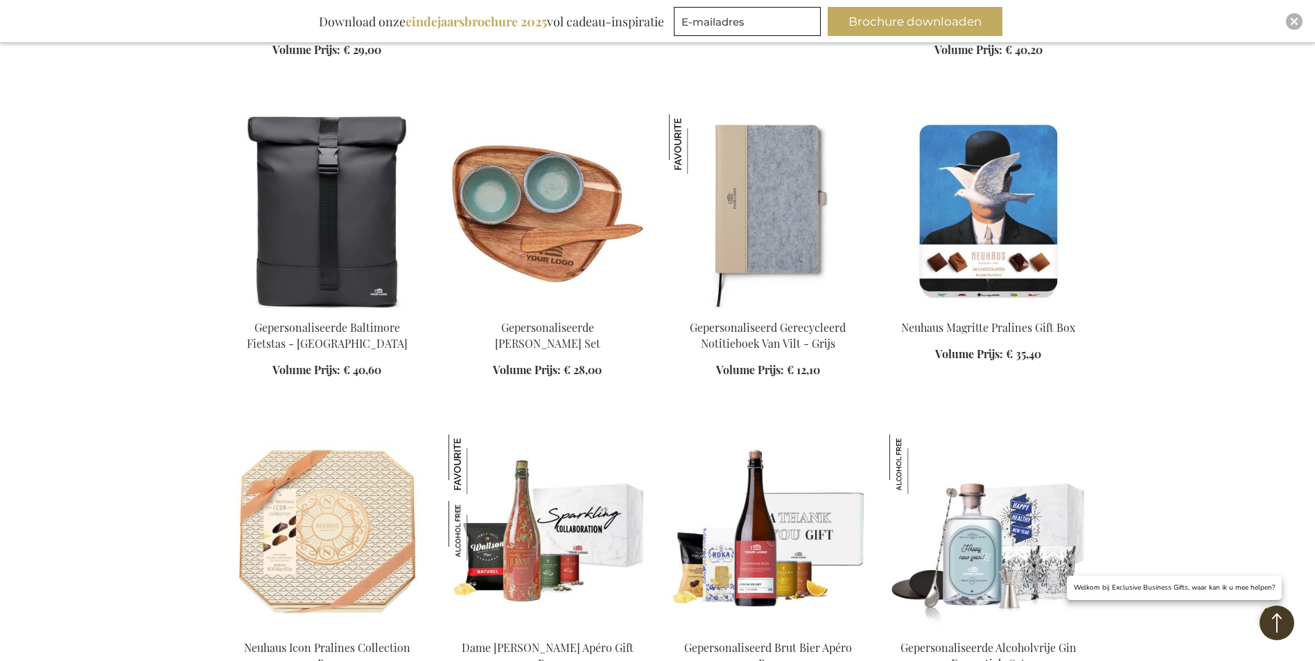
scroll to position [1866, 0]
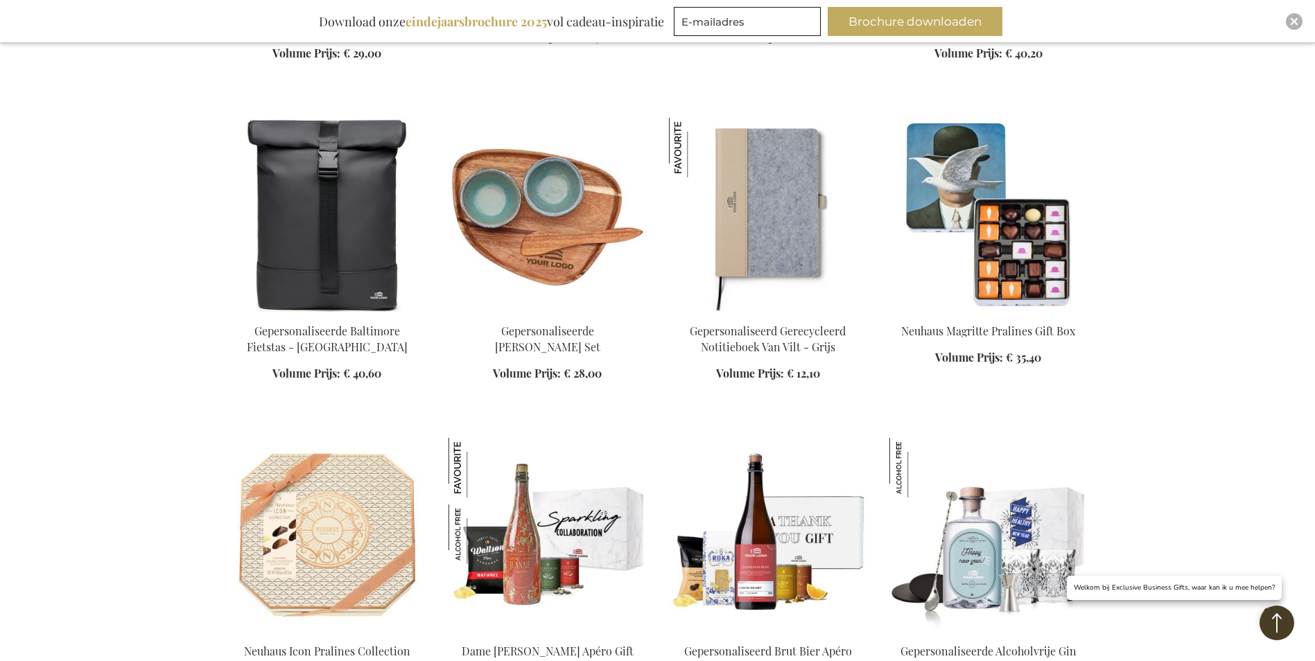
type input "info@bartcars.be"
click at [1012, 195] on img at bounding box center [988, 215] width 198 height 194
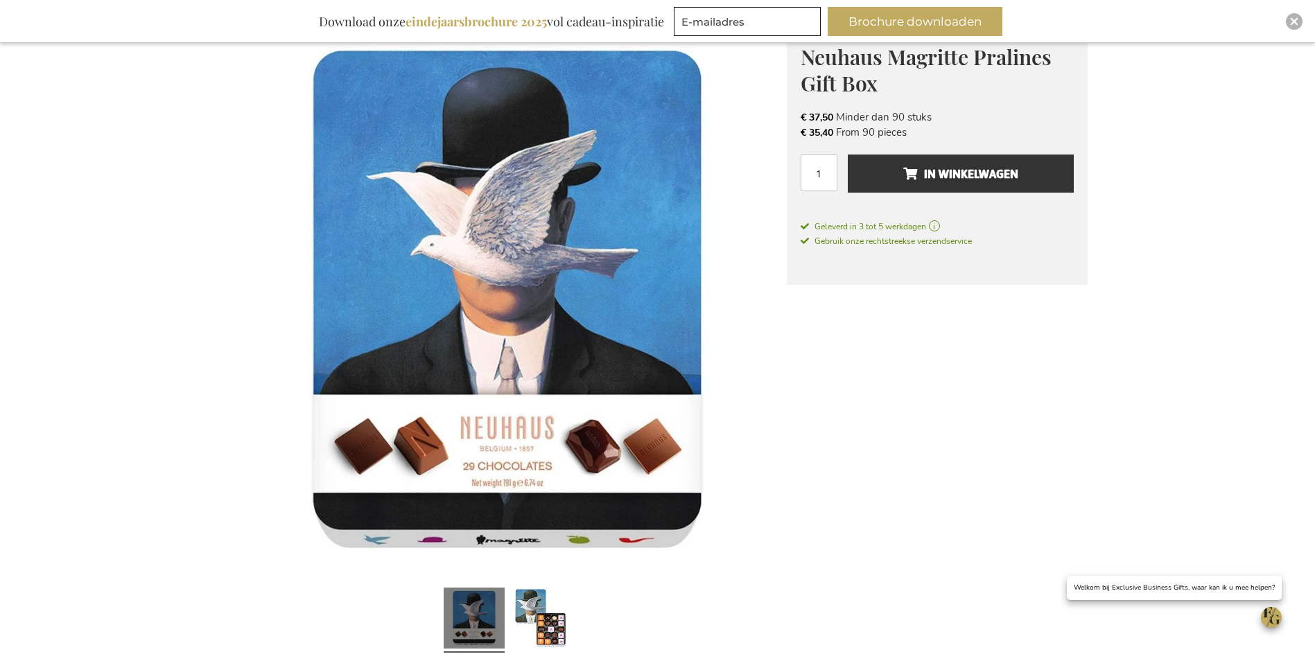
scroll to position [208, 0]
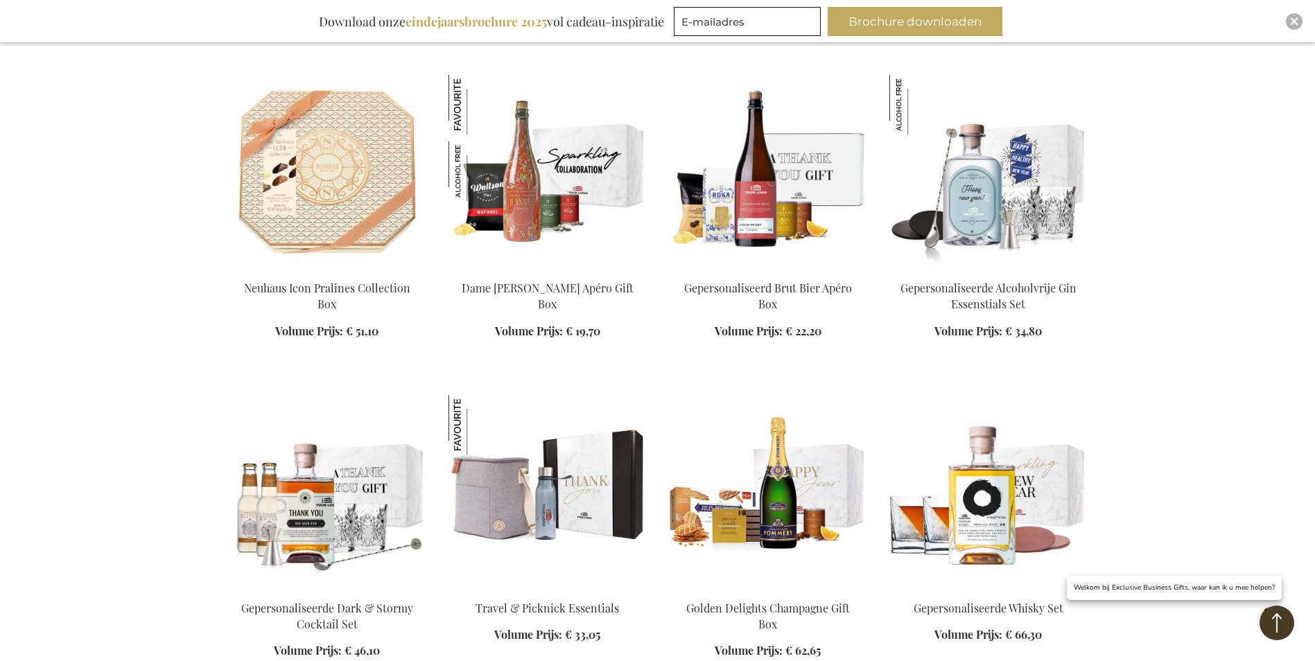
scroll to position [1545, 0]
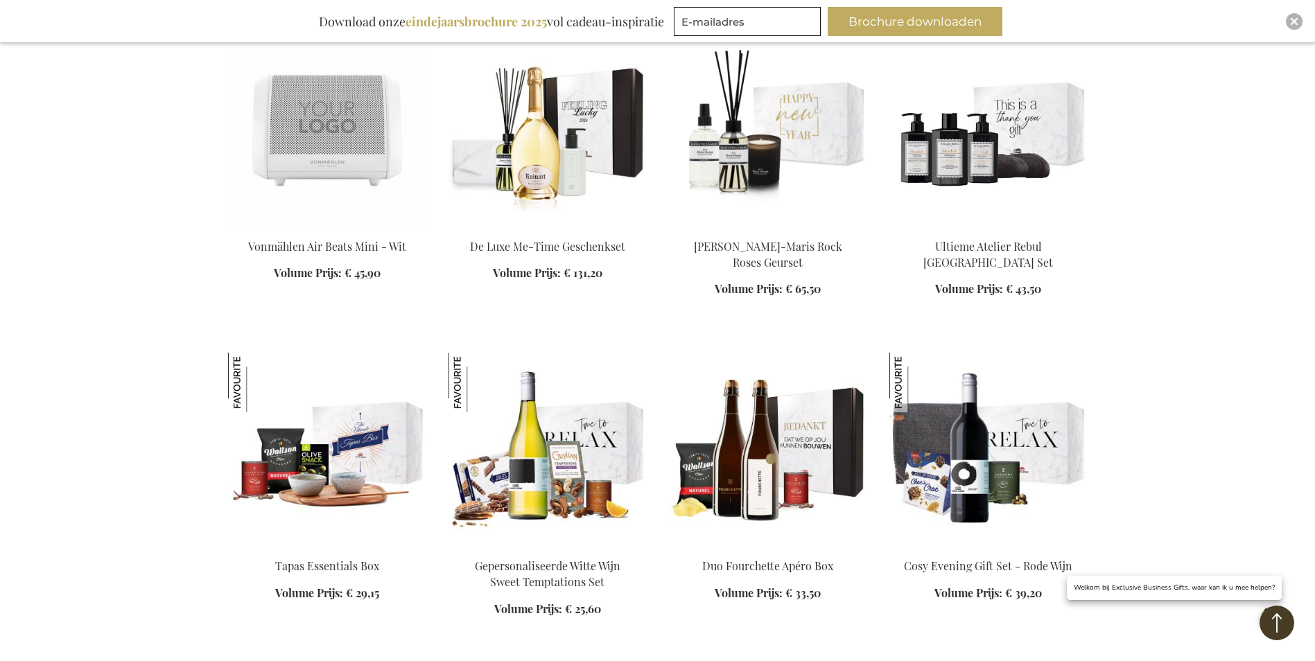
scroll to position [2308, 0]
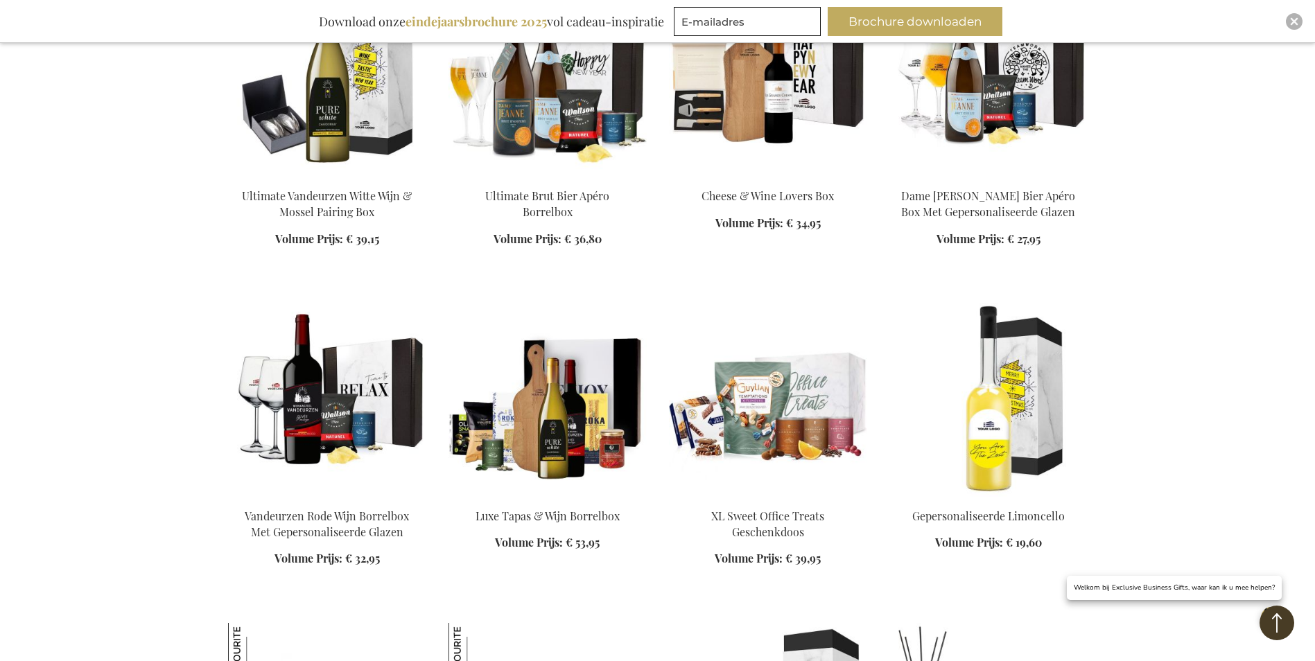
scroll to position [3278, 0]
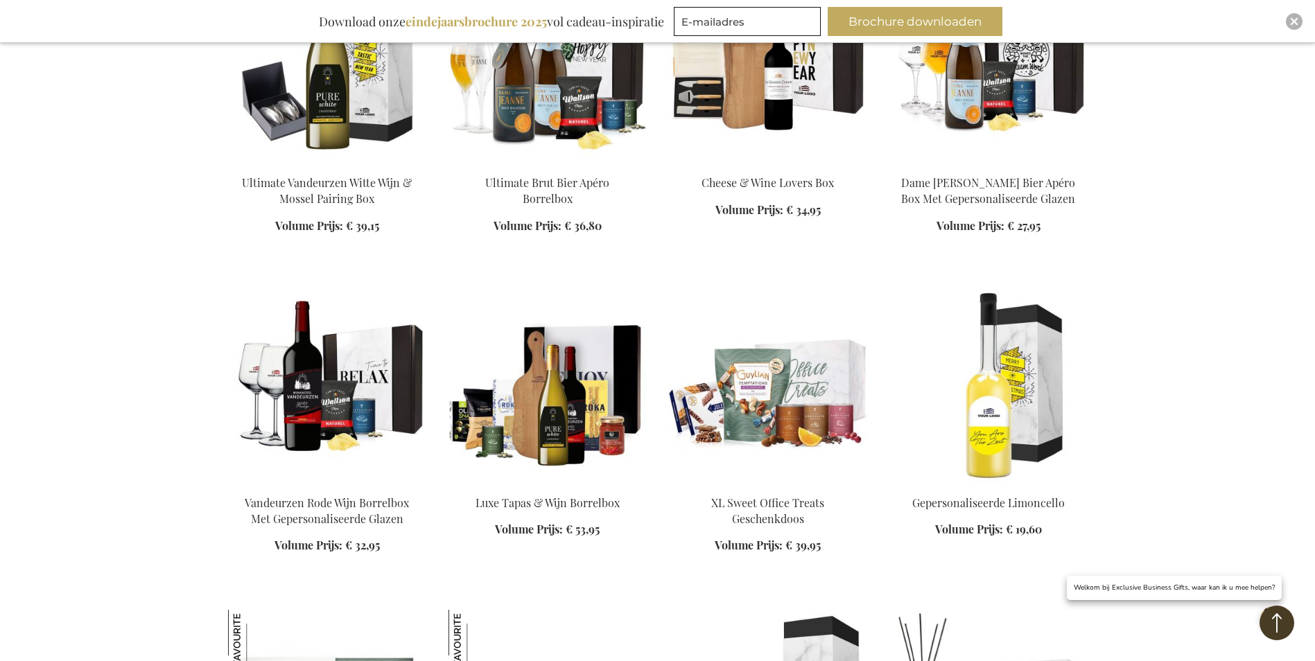
type input "[EMAIL_ADDRESS][DOMAIN_NAME]"
drag, startPoint x: 0, startPoint y: 0, endPoint x: 814, endPoint y: 388, distance: 901.4
click at [814, 388] on img at bounding box center [768, 387] width 198 height 194
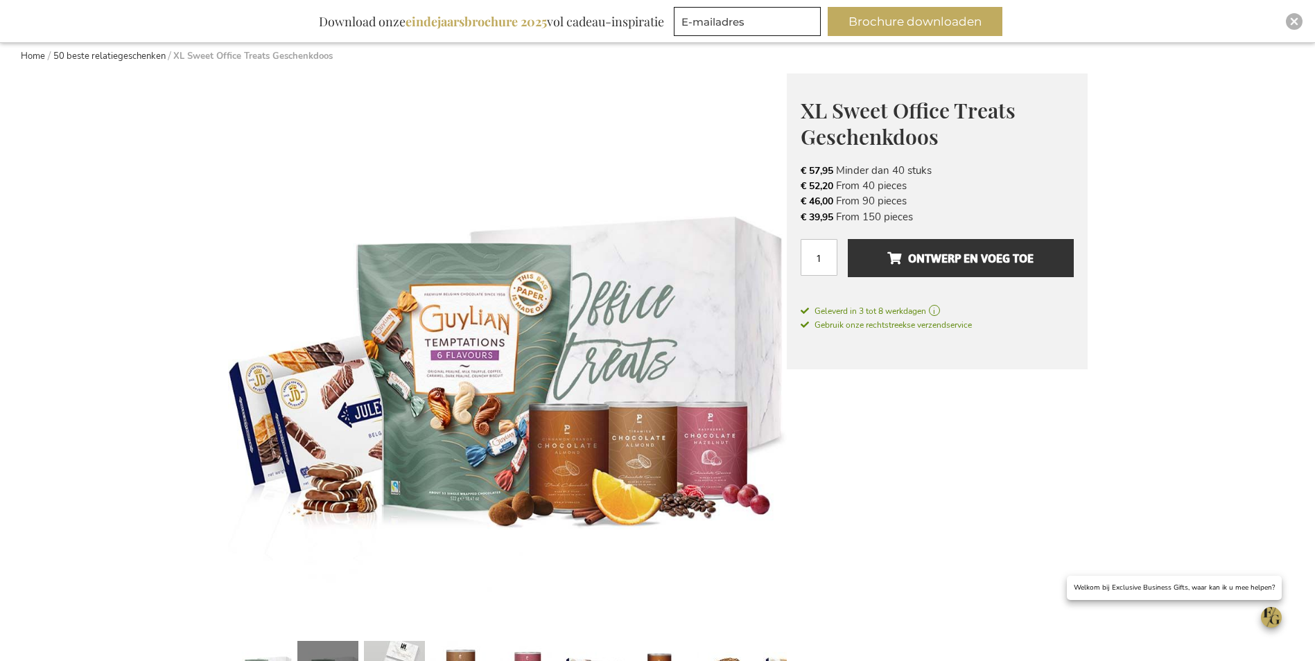
scroll to position [277, 0]
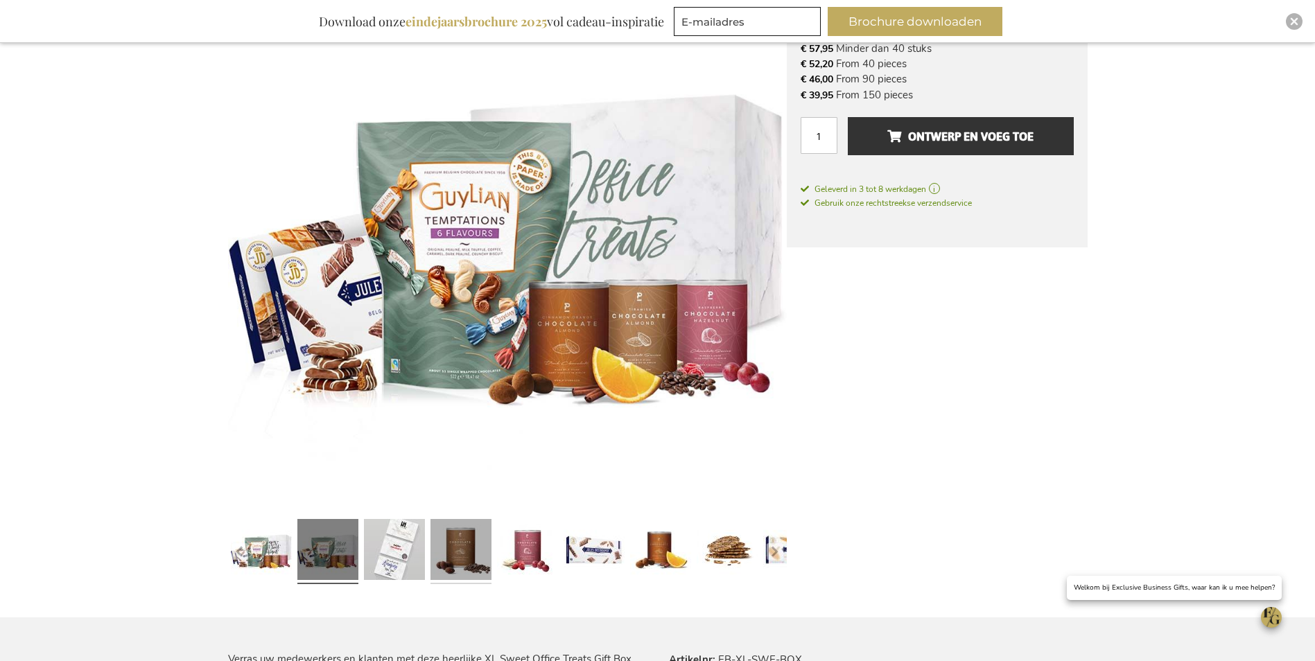
type input "[EMAIL_ADDRESS][DOMAIN_NAME]"
click at [467, 550] on link at bounding box center [460, 552] width 61 height 76
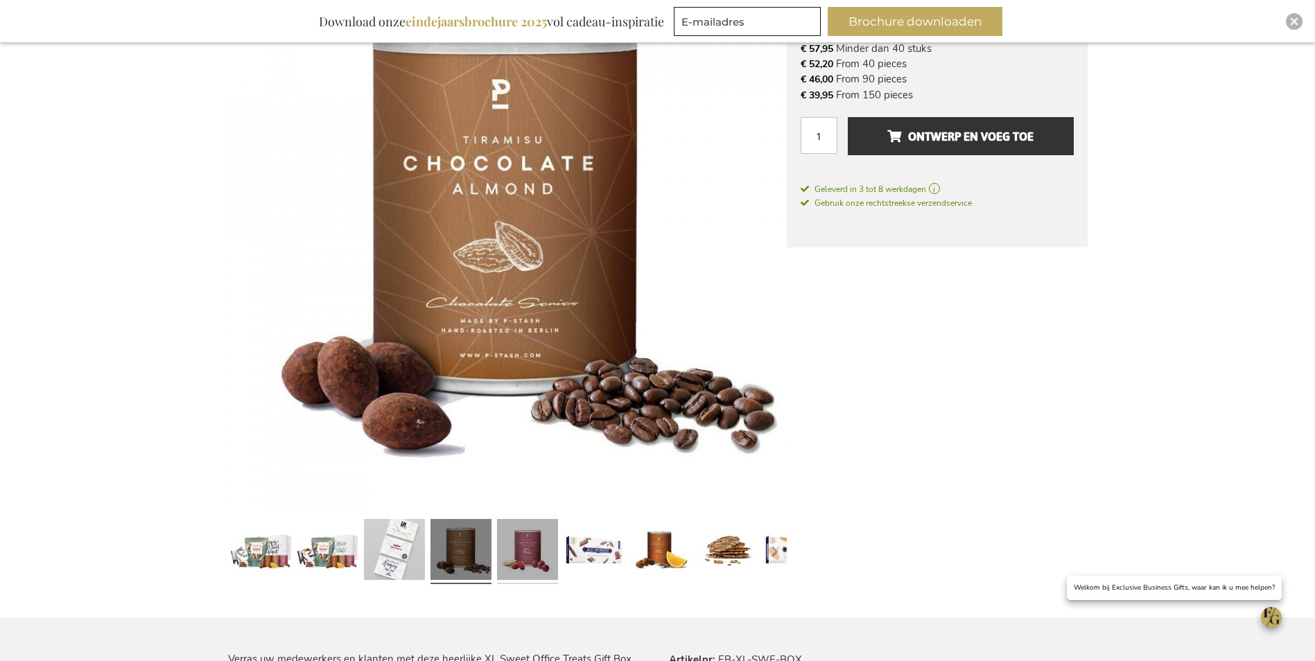
click at [525, 558] on link at bounding box center [527, 552] width 61 height 76
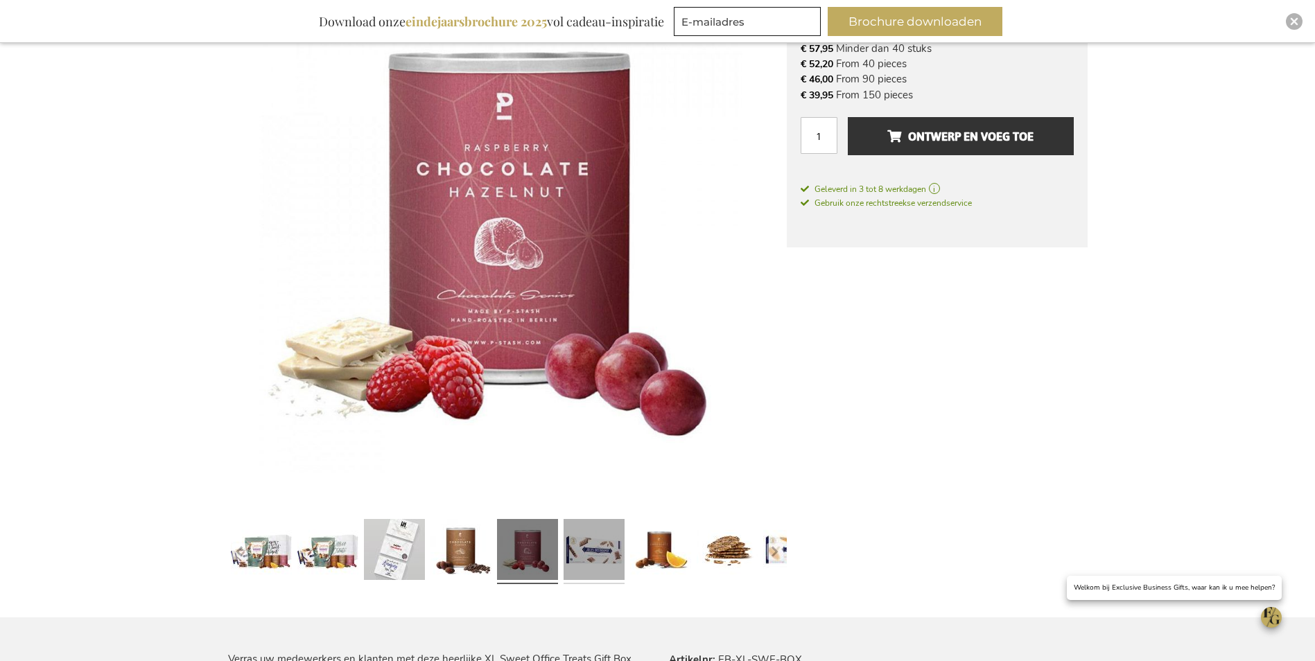
click at [586, 555] on link at bounding box center [593, 552] width 61 height 76
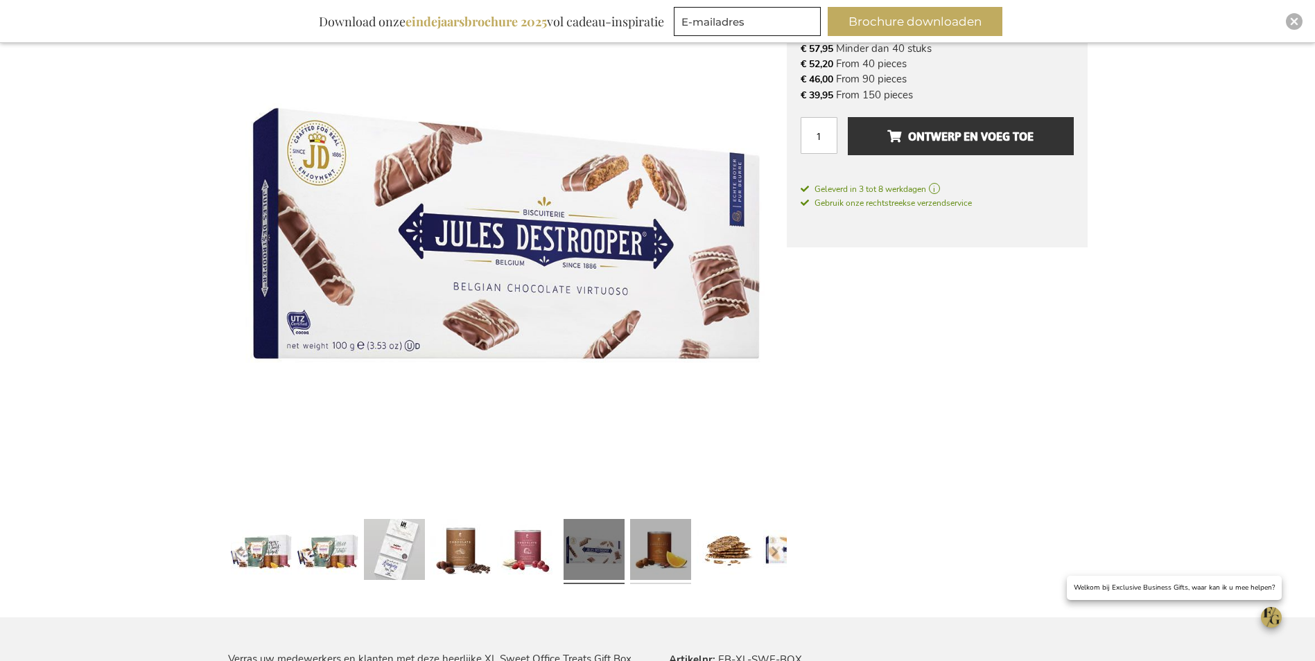
click at [666, 555] on link at bounding box center [660, 552] width 61 height 76
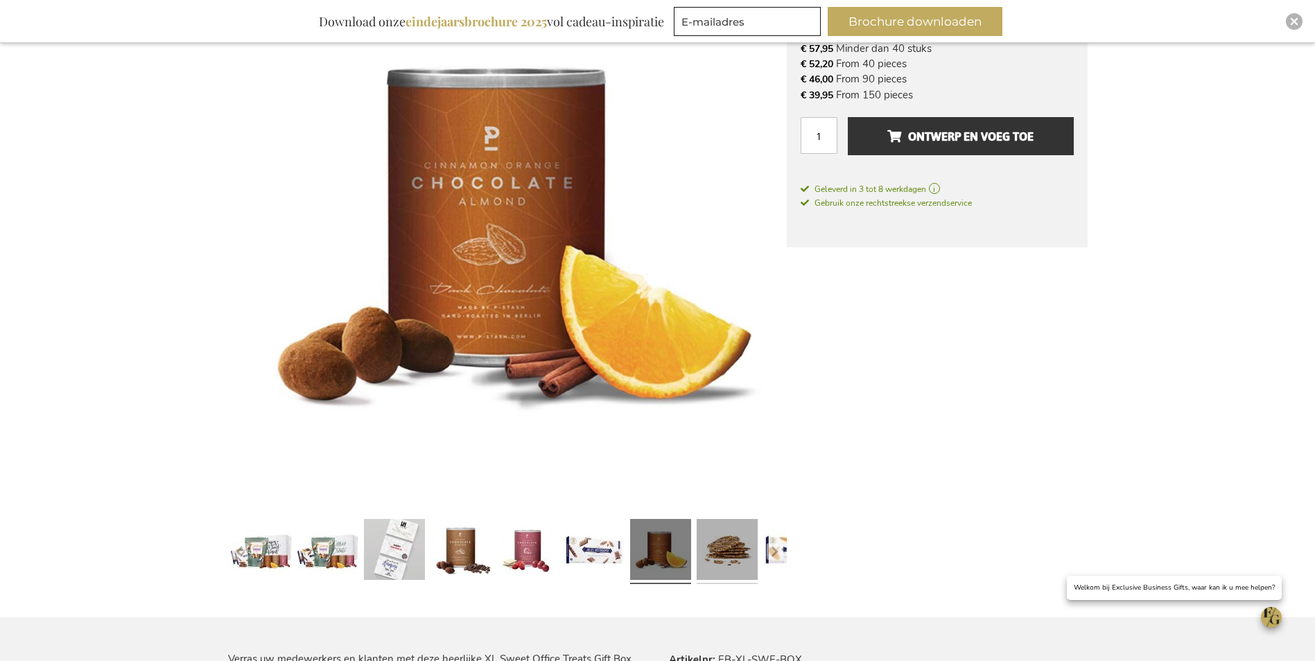
click at [716, 554] on link at bounding box center [726, 552] width 61 height 76
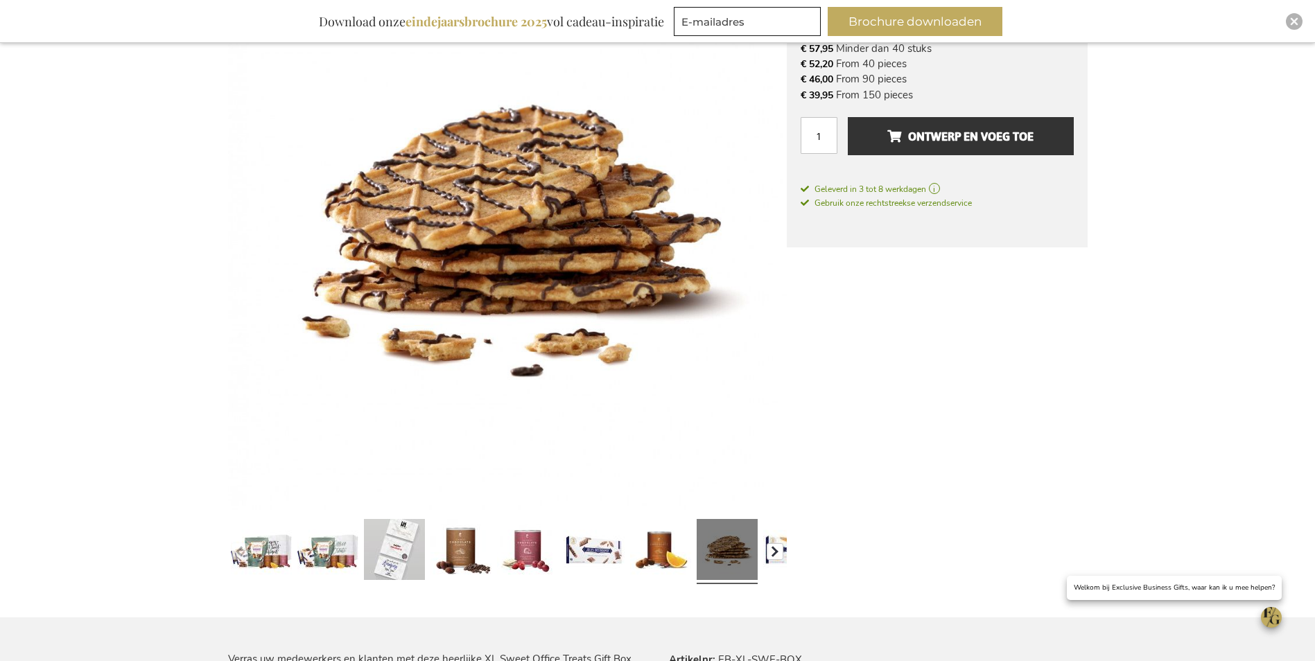
click at [772, 555] on button "button" at bounding box center [774, 551] width 17 height 17
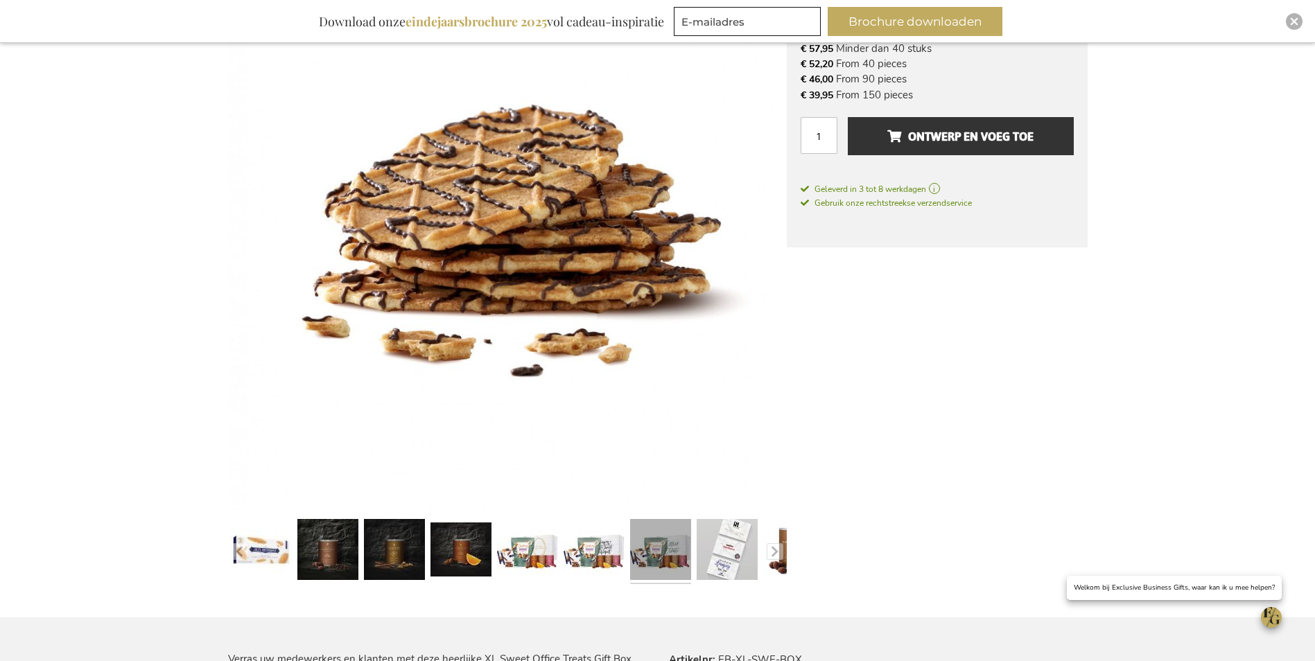
click at [674, 552] on link at bounding box center [660, 552] width 61 height 76
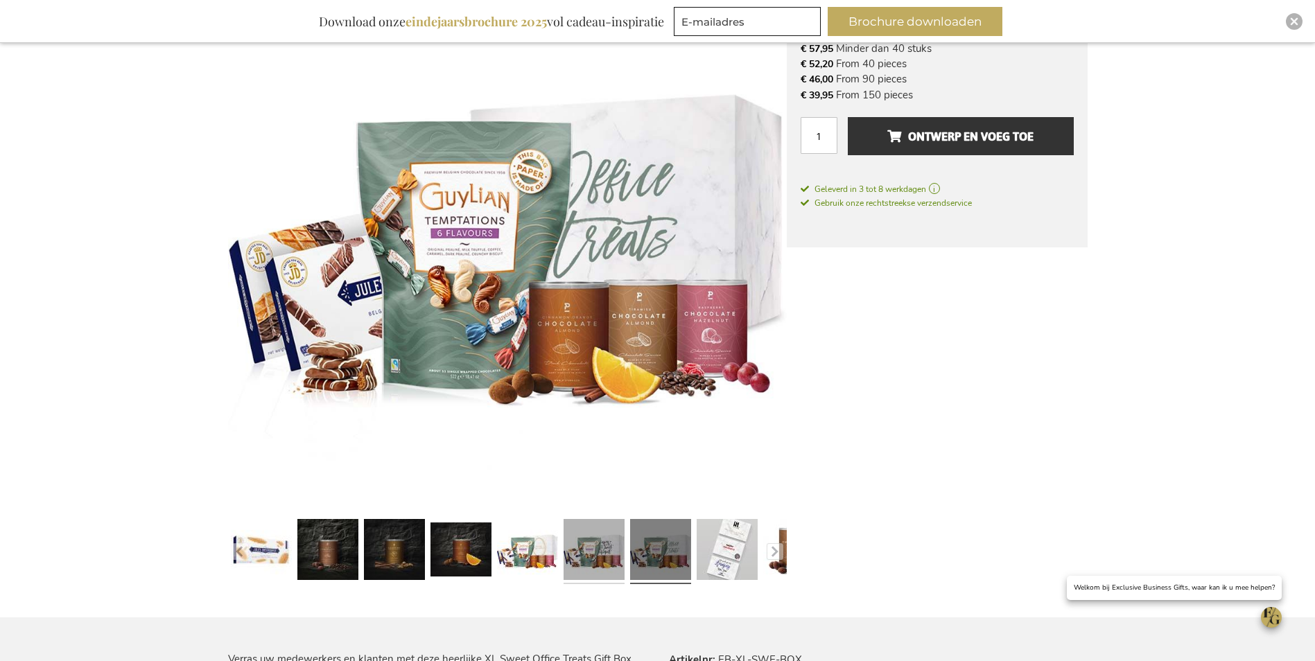
click at [593, 557] on link at bounding box center [593, 552] width 61 height 76
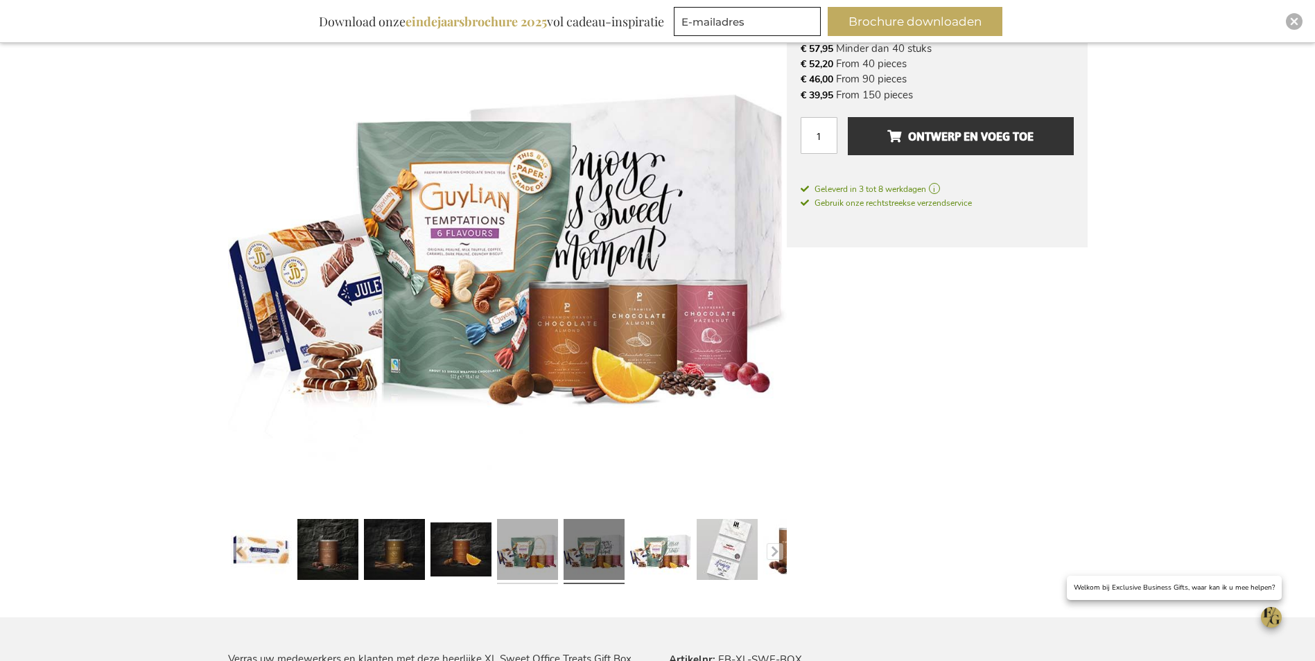
click at [520, 546] on link at bounding box center [527, 552] width 61 height 76
